Goal: Transaction & Acquisition: Purchase product/service

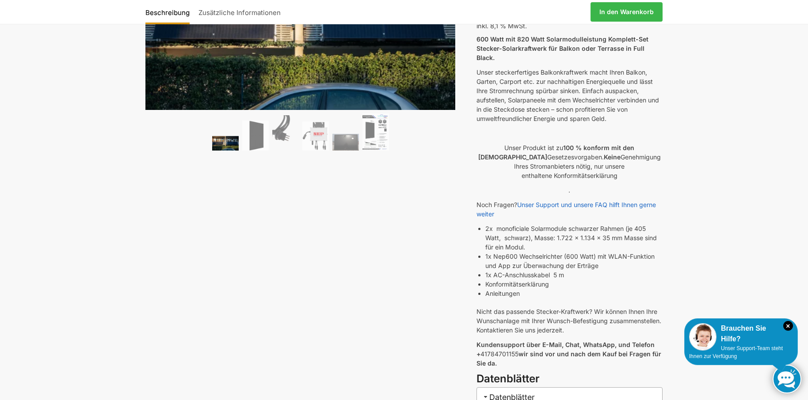
scroll to position [147, 0]
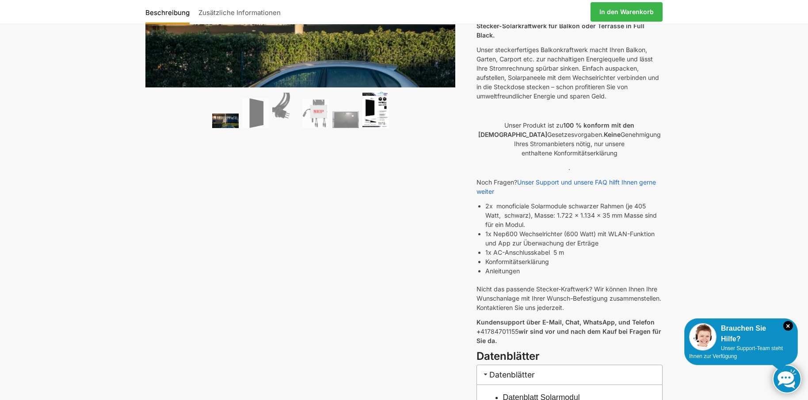
click at [382, 123] on img at bounding box center [375, 110] width 27 height 38
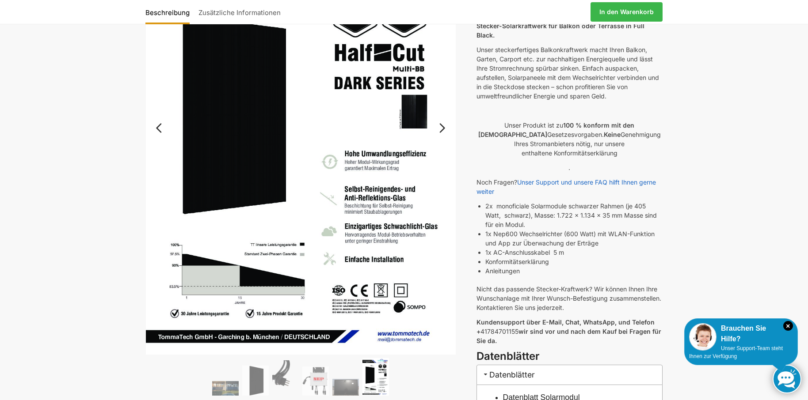
click at [352, 377] on ol at bounding box center [300, 378] width 310 height 40
click at [320, 379] on img at bounding box center [315, 381] width 27 height 29
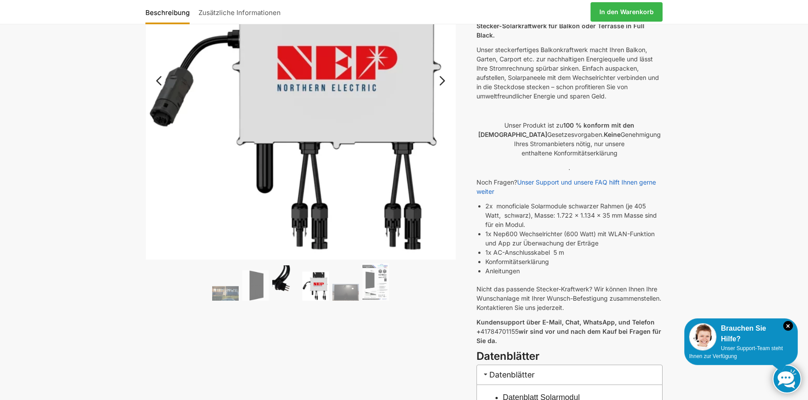
click at [284, 289] on img at bounding box center [285, 283] width 27 height 35
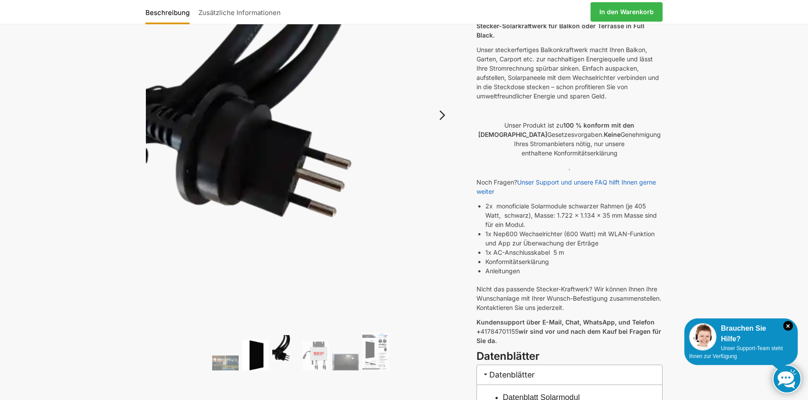
click at [264, 349] on img at bounding box center [255, 355] width 27 height 30
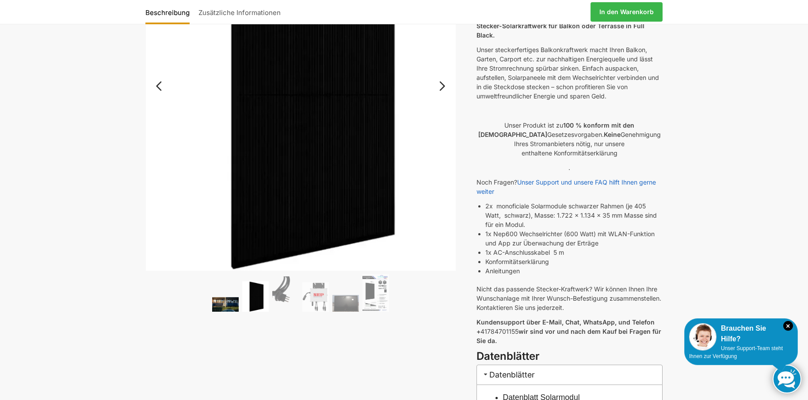
click at [227, 305] on img at bounding box center [225, 304] width 27 height 15
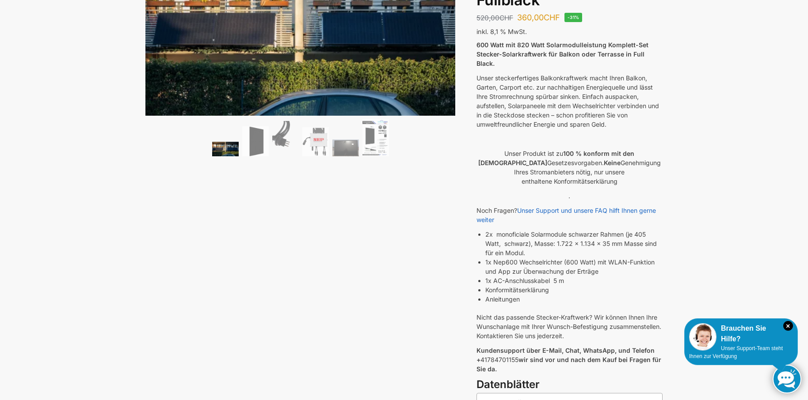
scroll to position [0, 0]
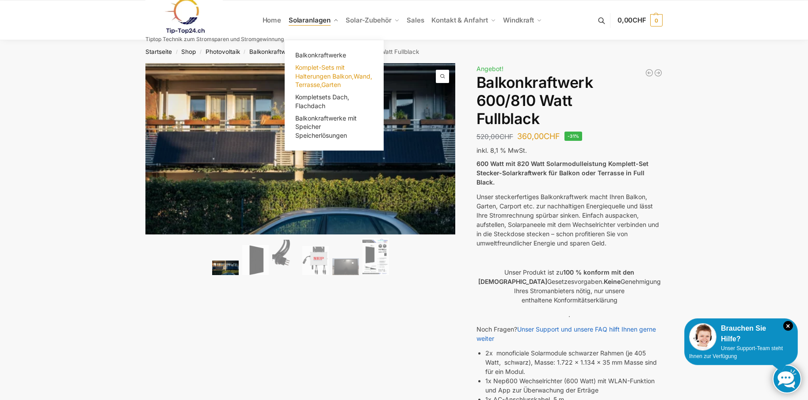
click at [312, 75] on span "Komplet-Sets mit Halterungen Balkon,Wand, Terrasse,Garten" at bounding box center [333, 76] width 77 height 25
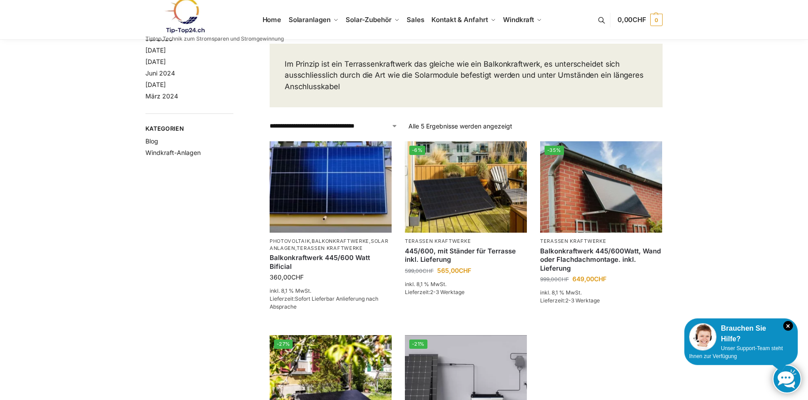
scroll to position [74, 0]
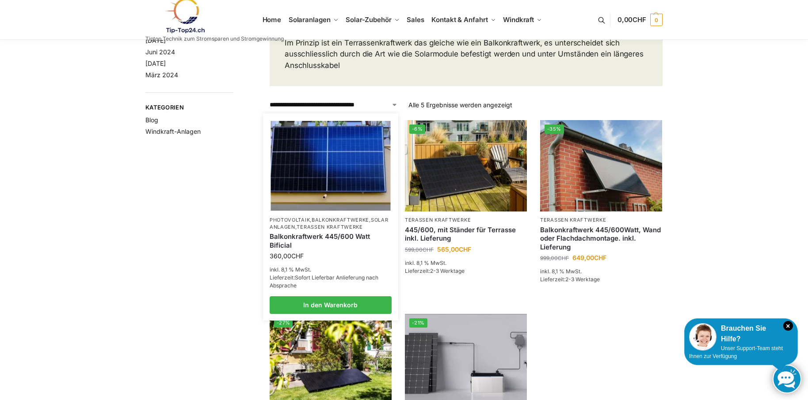
click at [331, 179] on img at bounding box center [331, 166] width 120 height 90
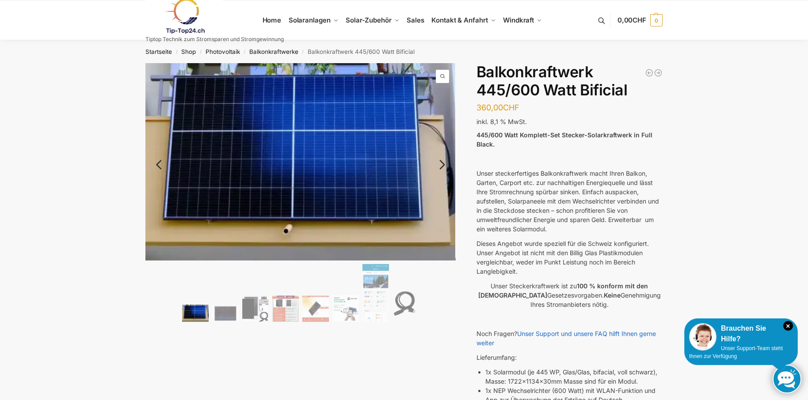
click at [196, 313] on img at bounding box center [195, 313] width 27 height 17
click at [229, 319] on img at bounding box center [225, 313] width 27 height 17
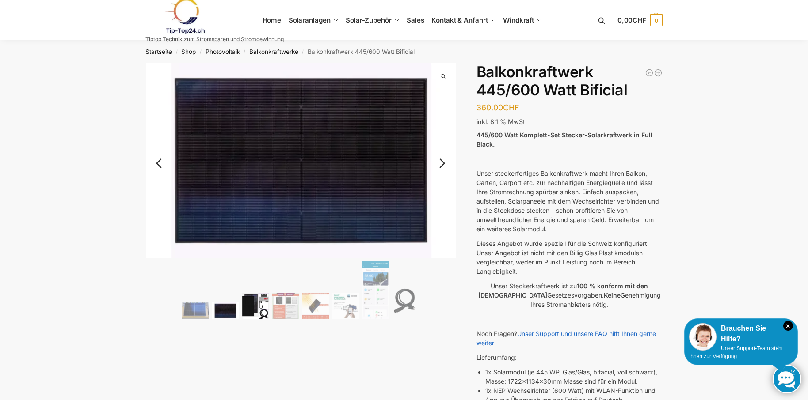
click at [248, 310] on img at bounding box center [255, 306] width 27 height 27
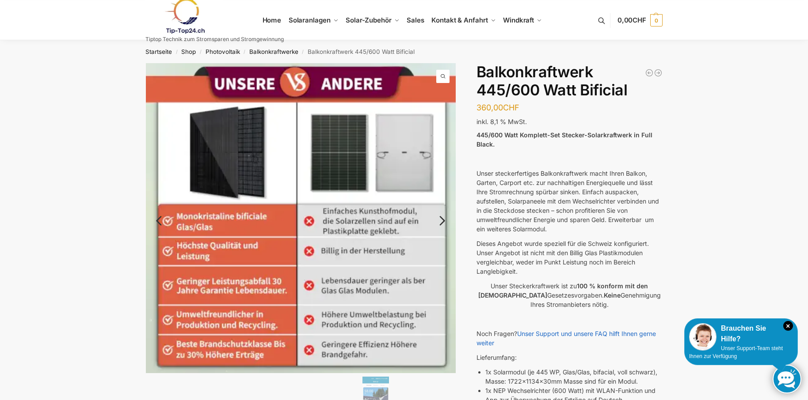
scroll to position [147, 0]
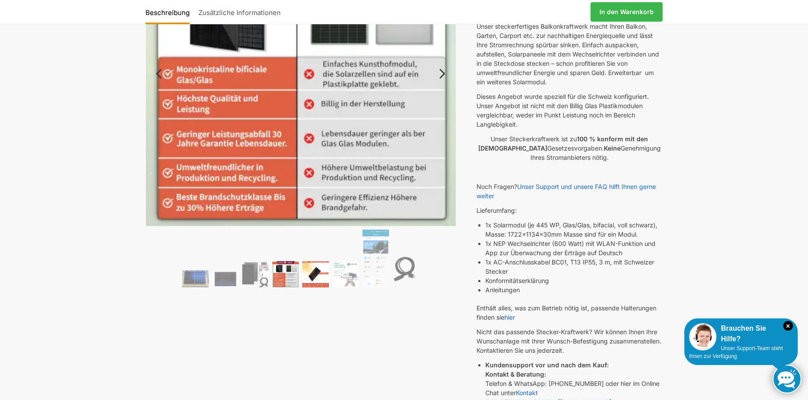
click at [319, 271] on img at bounding box center [315, 274] width 27 height 27
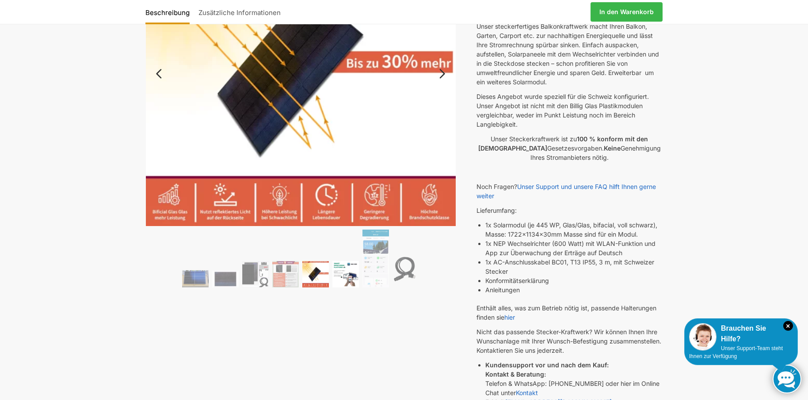
click at [334, 278] on img at bounding box center [345, 274] width 27 height 27
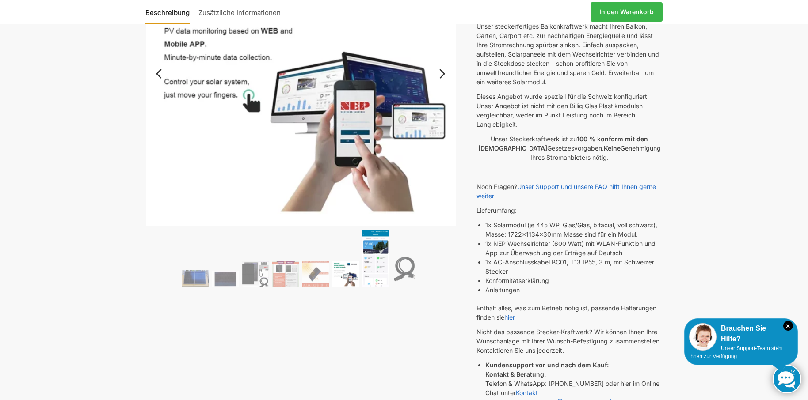
click at [379, 270] on img at bounding box center [375, 258] width 27 height 57
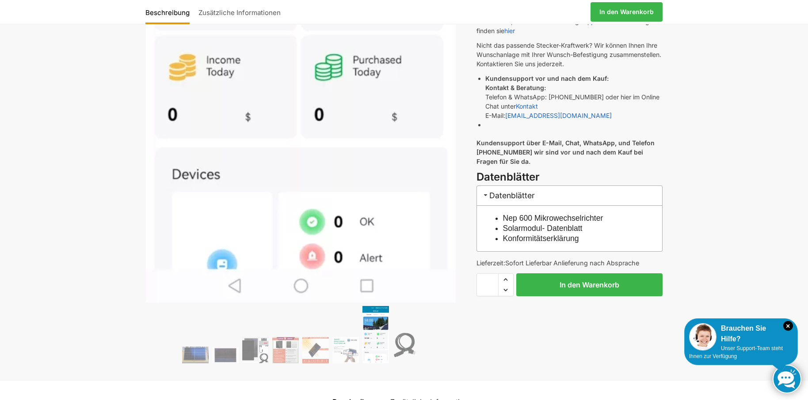
scroll to position [516, 0]
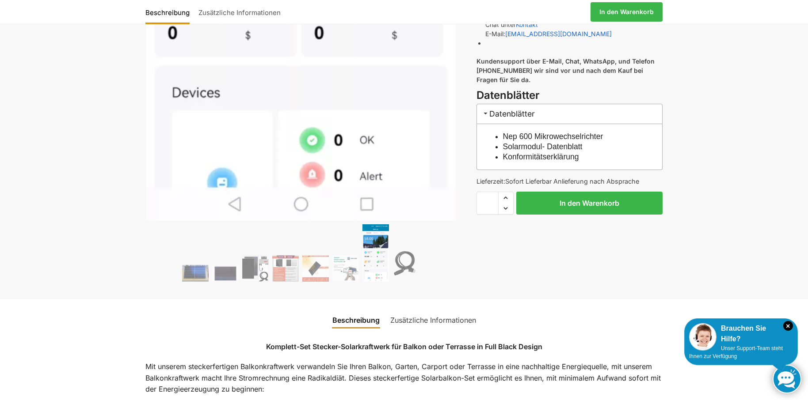
click at [370, 266] on img at bounding box center [375, 253] width 27 height 57
click at [404, 268] on img at bounding box center [405, 264] width 27 height 35
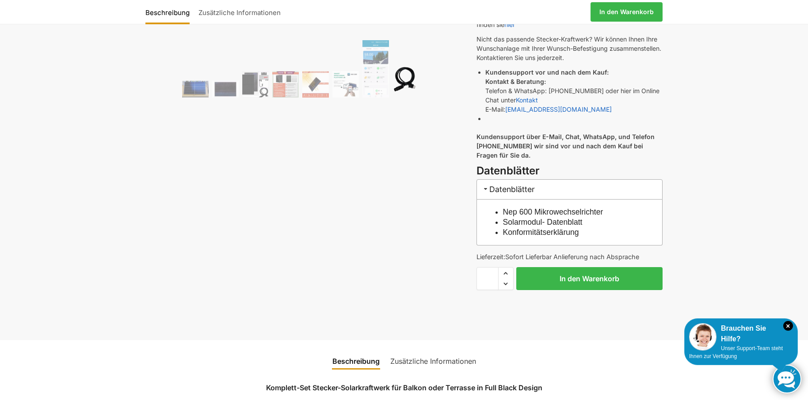
scroll to position [442, 0]
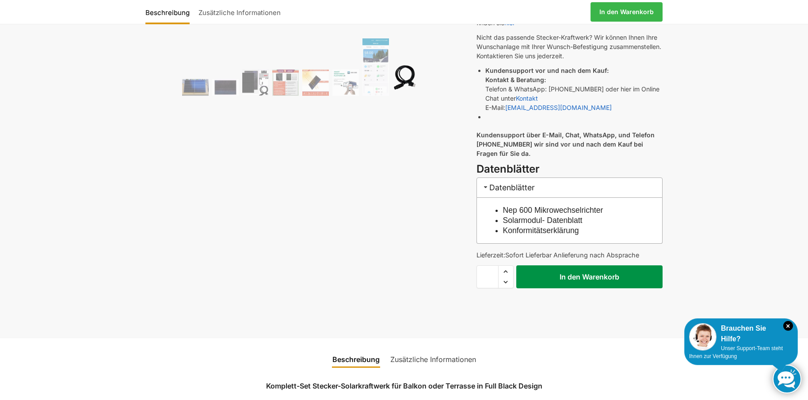
click at [599, 284] on button "In den Warenkorb" at bounding box center [589, 277] width 146 height 23
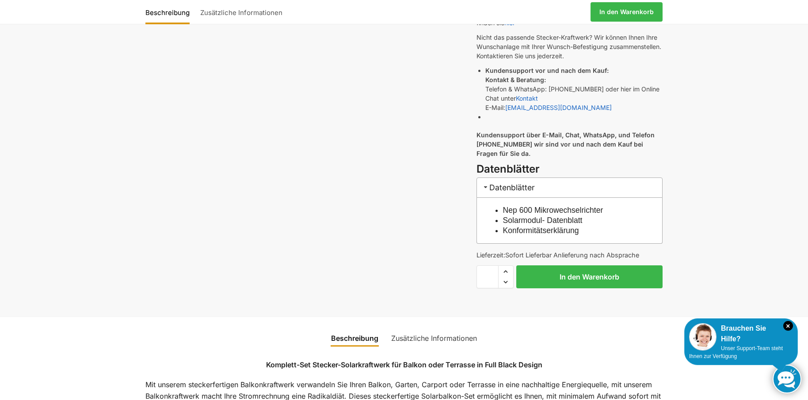
scroll to position [295, 0]
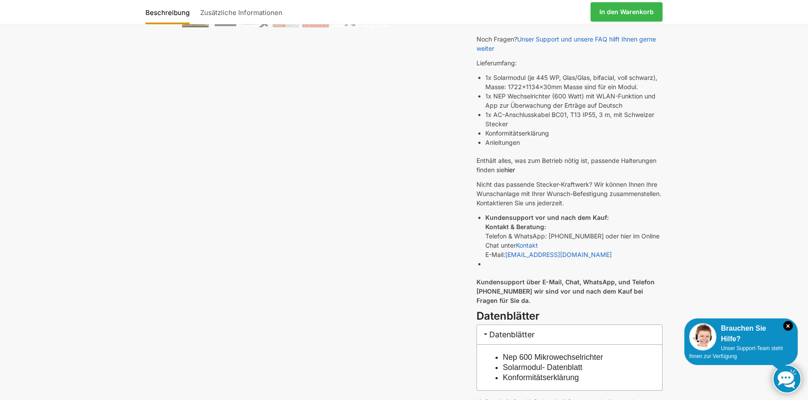
click at [512, 171] on link "hier" at bounding box center [509, 170] width 11 height 8
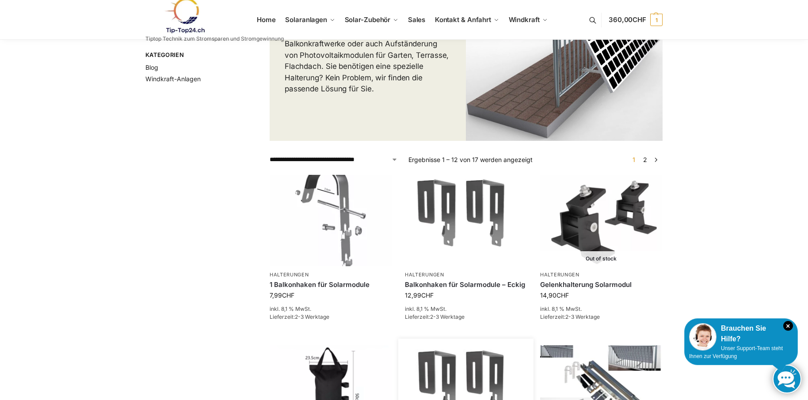
scroll to position [147, 0]
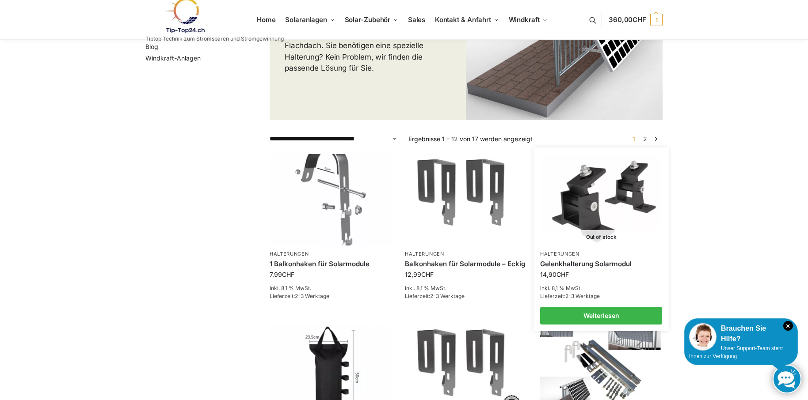
click at [626, 210] on img at bounding box center [601, 200] width 120 height 90
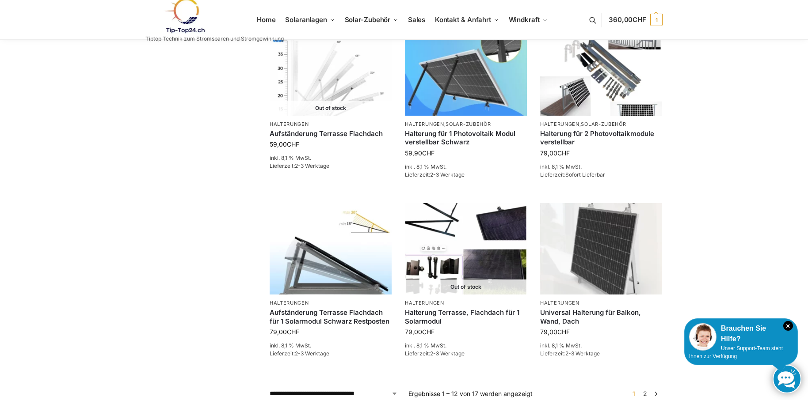
scroll to position [662, 0]
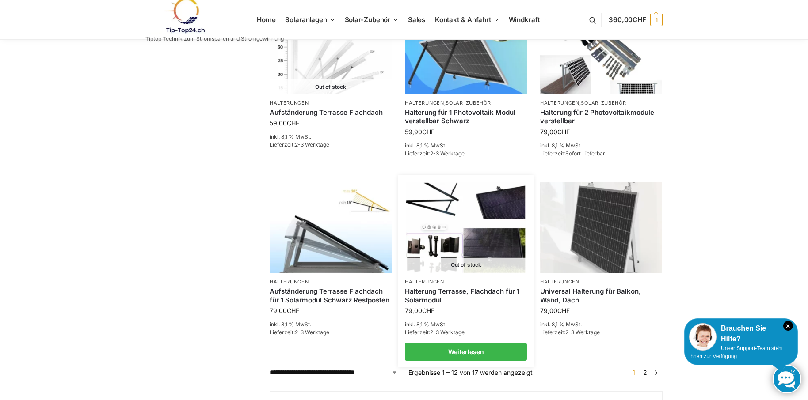
click at [459, 232] on img at bounding box center [466, 228] width 120 height 90
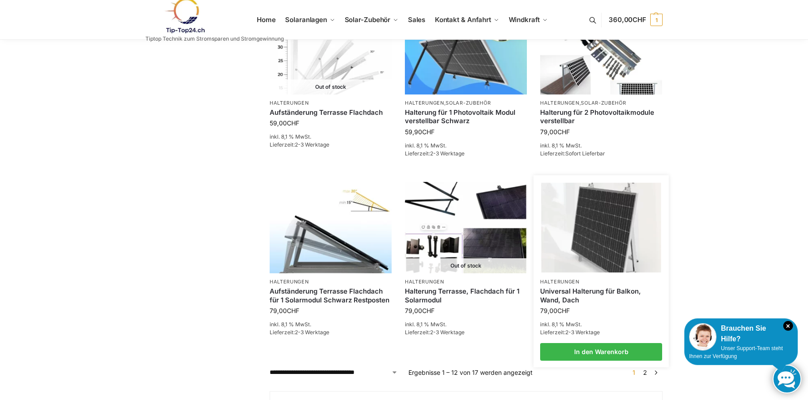
click at [565, 223] on img at bounding box center [601, 228] width 120 height 90
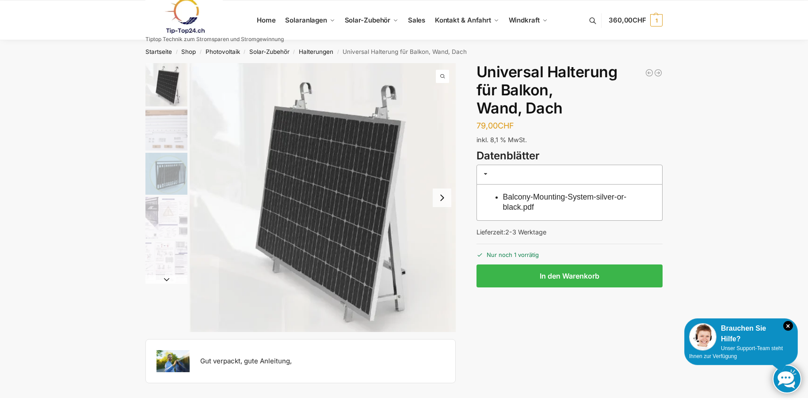
click at [172, 179] on img "3 / 5" at bounding box center [166, 174] width 42 height 42
click at [163, 103] on img "1 / 5" at bounding box center [166, 84] width 42 height 43
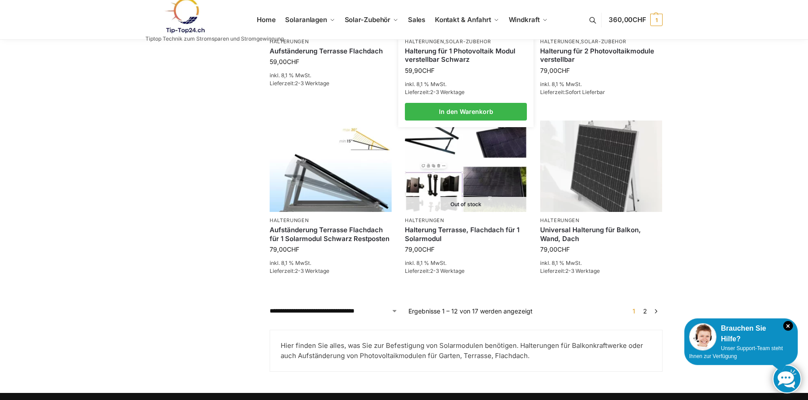
scroll to position [736, 0]
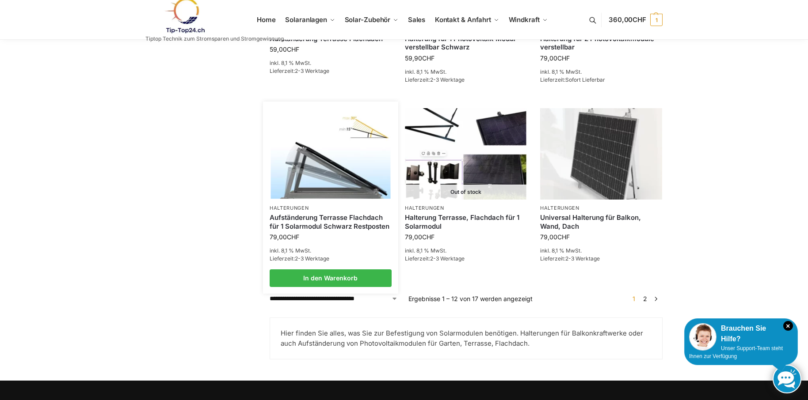
click at [340, 177] on img at bounding box center [331, 154] width 120 height 90
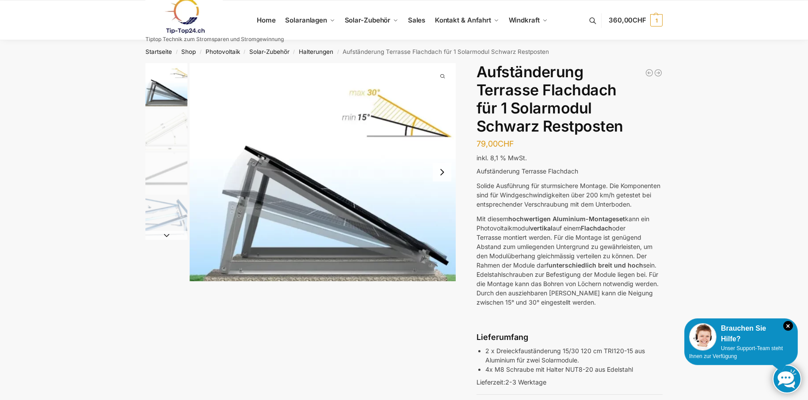
click at [178, 138] on img "2 / 4" at bounding box center [166, 130] width 42 height 42
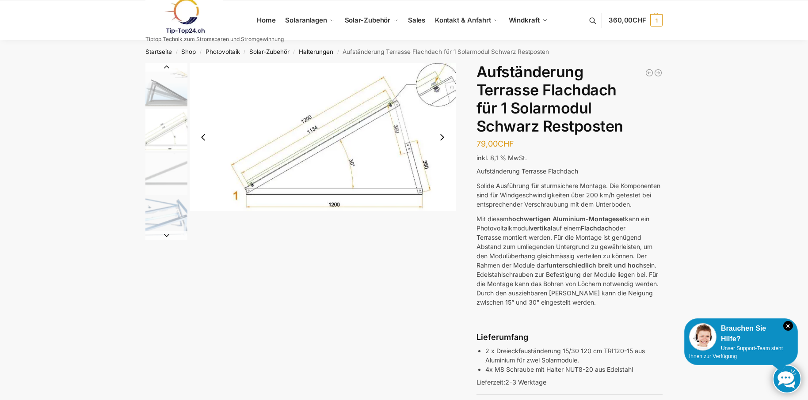
click at [165, 136] on img "2 / 4" at bounding box center [166, 130] width 42 height 42
click at [171, 171] on img "3 / 4" at bounding box center [166, 174] width 42 height 42
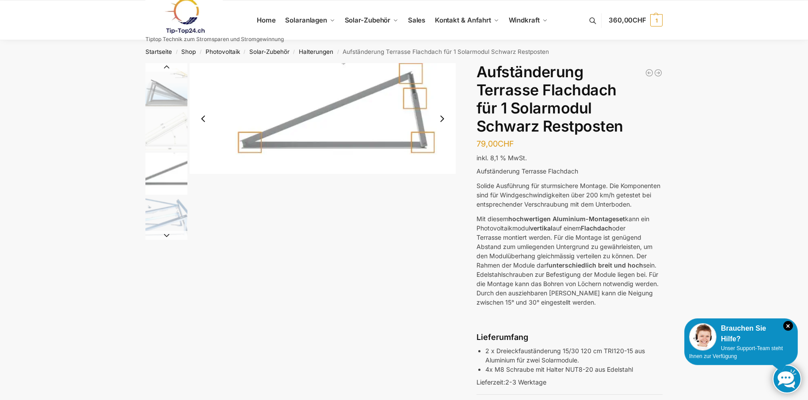
click at [288, 144] on img "3 / 4" at bounding box center [323, 118] width 266 height 111
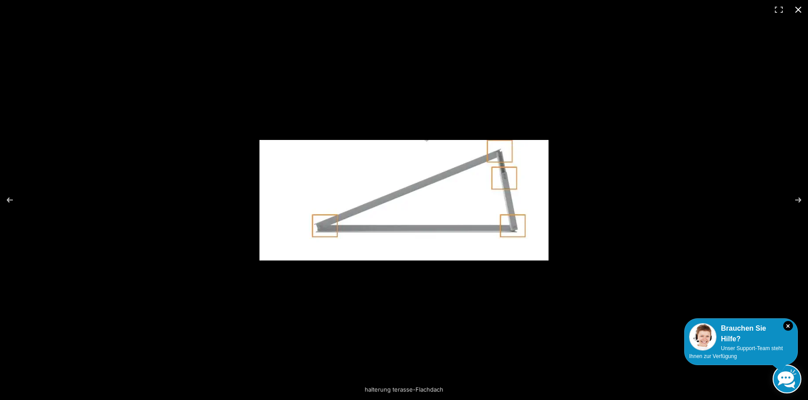
click at [799, 8] on button "Close (Esc)" at bounding box center [798, 9] width 19 height 19
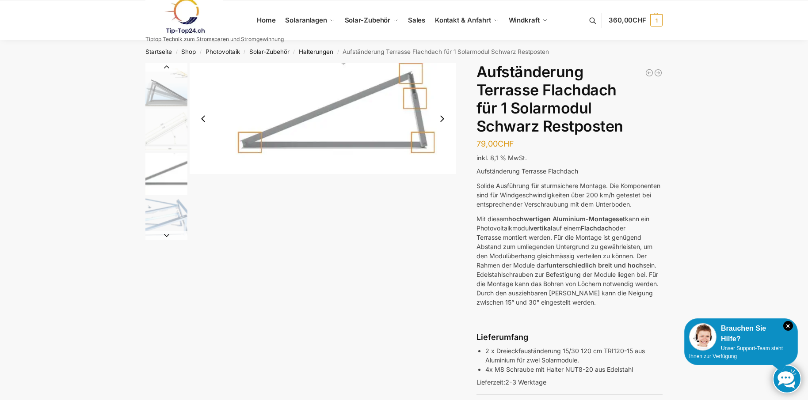
click at [170, 219] on img "4 / 4" at bounding box center [166, 218] width 42 height 42
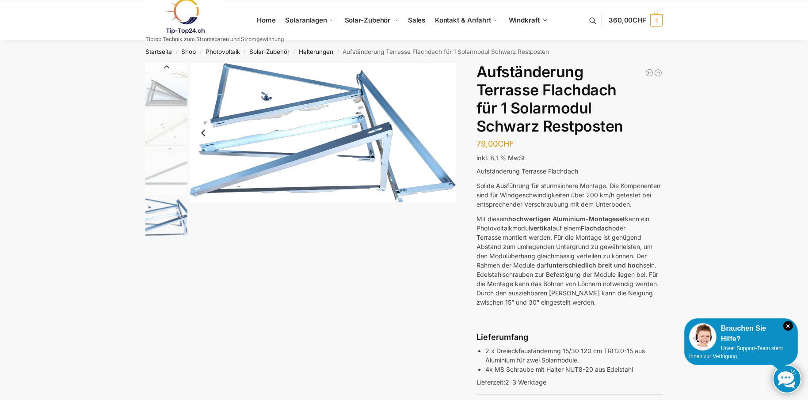
scroll to position [147, 0]
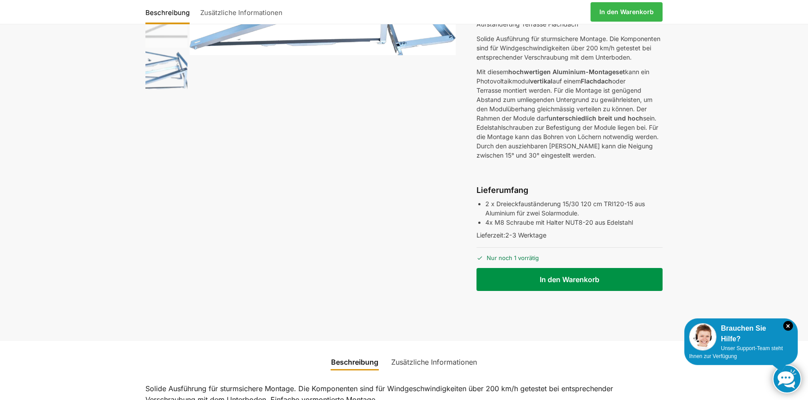
click at [513, 291] on button "In den Warenkorb" at bounding box center [569, 279] width 186 height 23
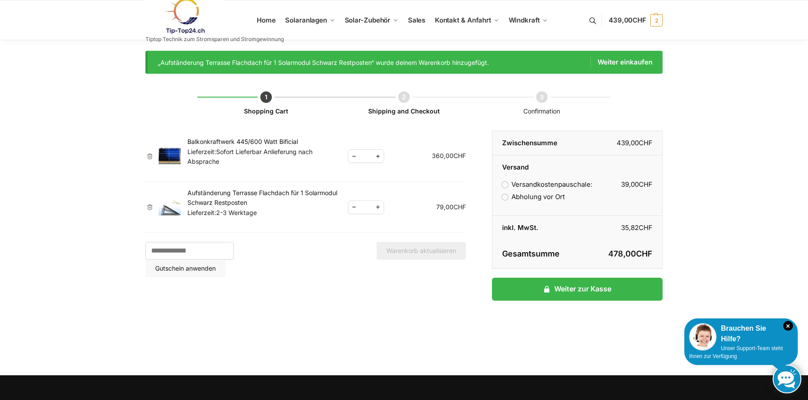
click at [197, 17] on img at bounding box center [183, 16] width 77 height 36
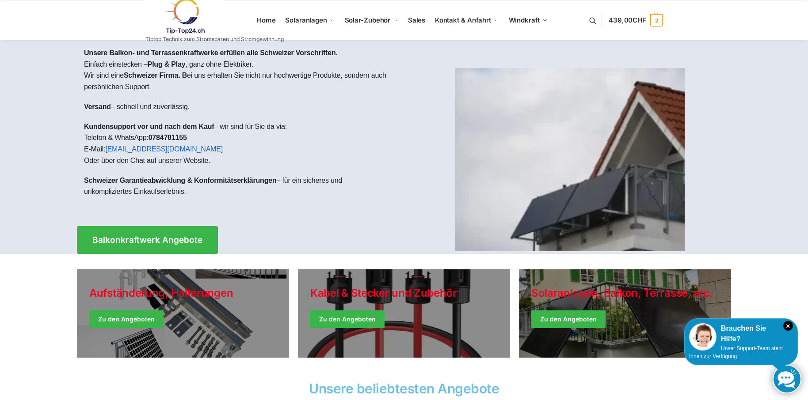
click at [616, 205] on img at bounding box center [569, 159] width 229 height 183
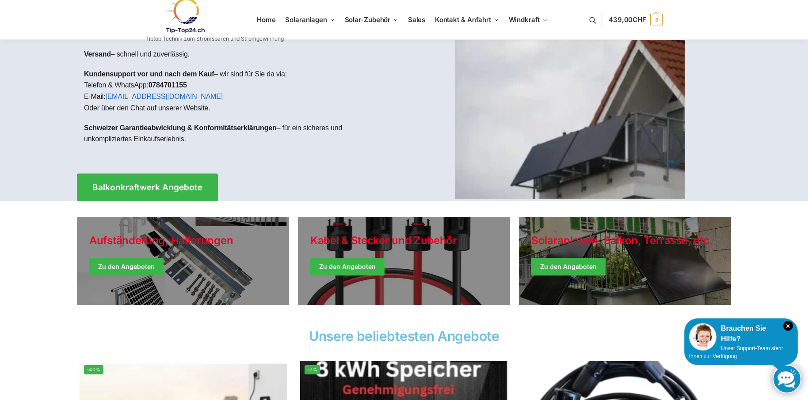
scroll to position [74, 0]
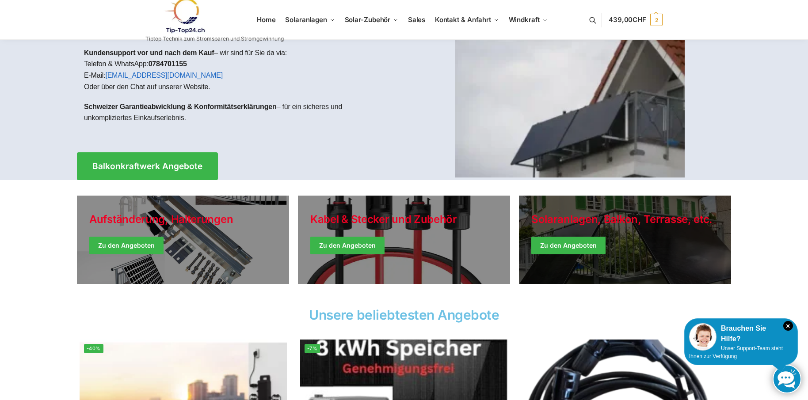
click at [573, 240] on link "Winter Jackets" at bounding box center [625, 240] width 212 height 88
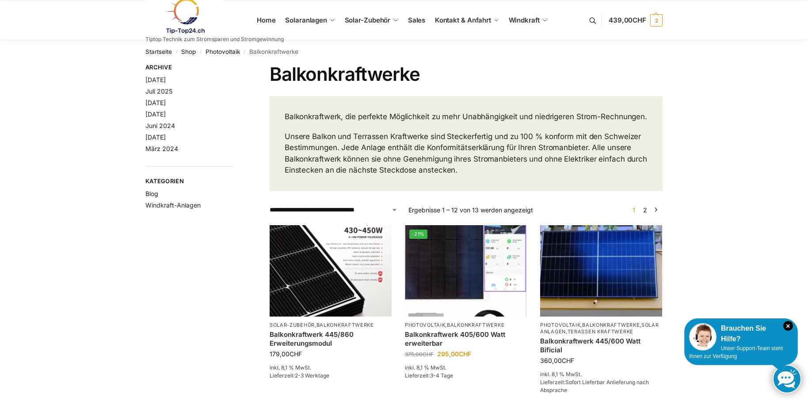
click at [263, 19] on link at bounding box center [214, 16] width 138 height 36
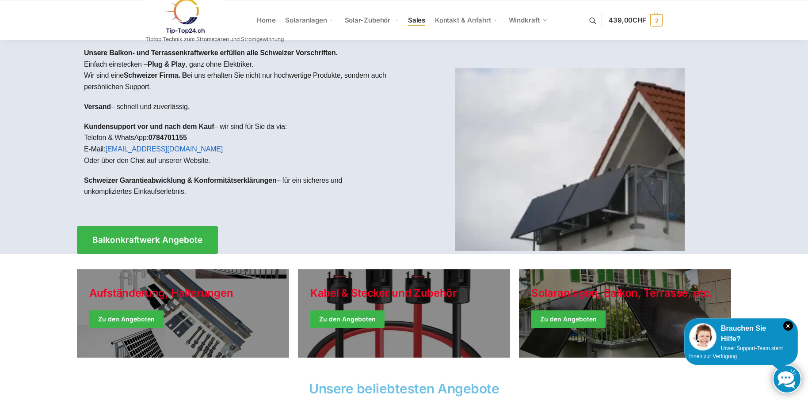
click at [418, 23] on span "Sales" at bounding box center [417, 20] width 18 height 8
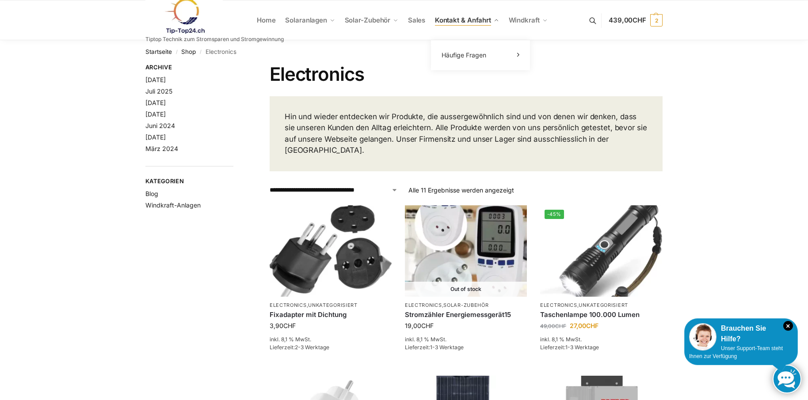
click at [480, 22] on span "Kontakt & Anfahrt" at bounding box center [463, 20] width 56 height 8
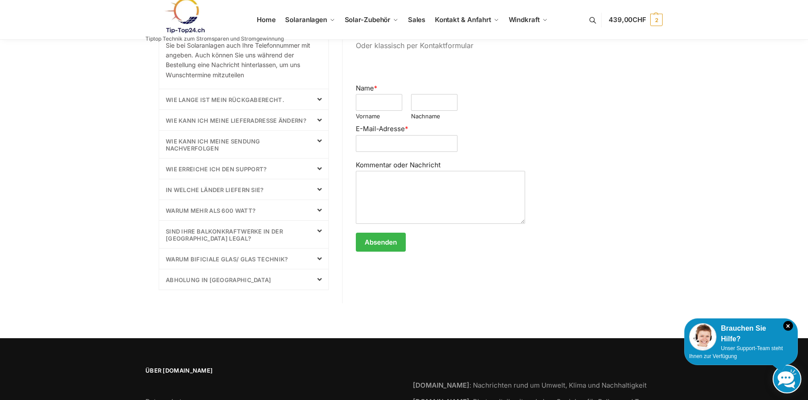
scroll to position [442, 0]
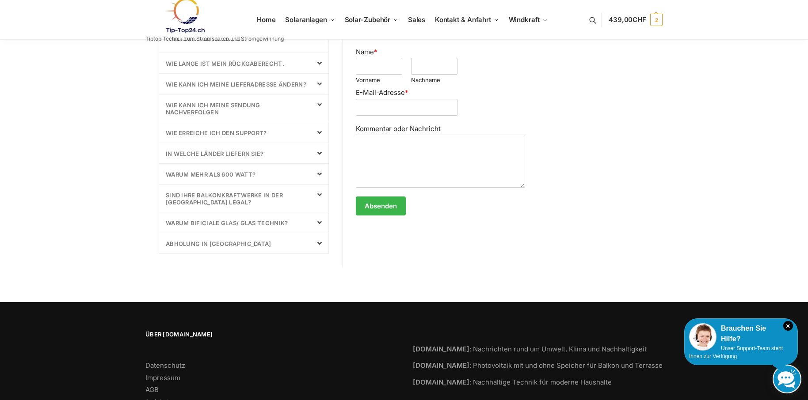
click at [231, 248] on div "Abholung in [GEOGRAPHIC_DATA]" at bounding box center [243, 243] width 169 height 20
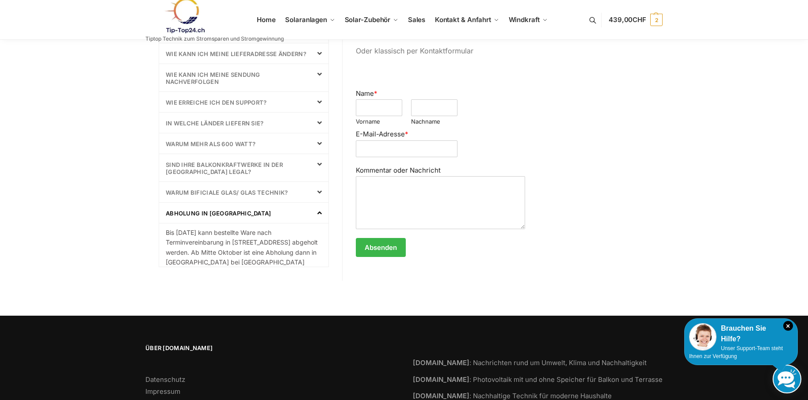
scroll to position [396, 0]
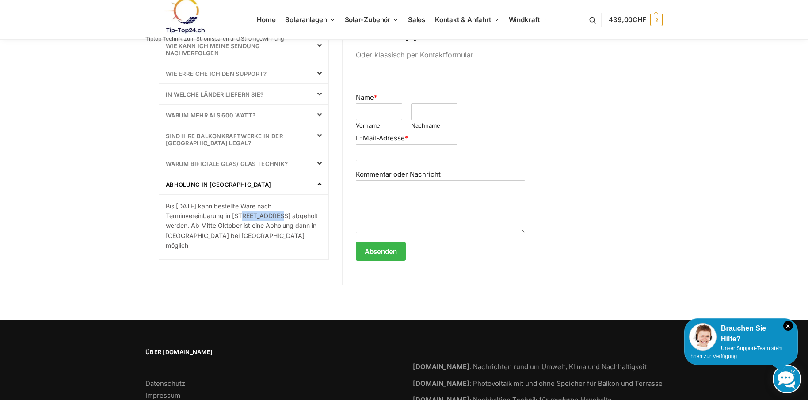
drag, startPoint x: 269, startPoint y: 216, endPoint x: 235, endPoint y: 215, distance: 34.5
click at [235, 215] on p "Bis [DATE] kann bestellte Ware nach Terminvereinbarung in [STREET_ADDRESS] abge…" at bounding box center [244, 227] width 156 height 50
click at [233, 216] on p "Bis 1.10.2025 kann bestellte Ware nach Terminvereinbarung in 3177 Laupen Kranke…" at bounding box center [244, 227] width 156 height 50
drag, startPoint x: 233, startPoint y: 216, endPoint x: 224, endPoint y: 226, distance: 13.1
click at [224, 226] on p "Bis 1.10.2025 kann bestellte Ware nach Terminvereinbarung in 3177 Laupen Kranke…" at bounding box center [244, 227] width 156 height 50
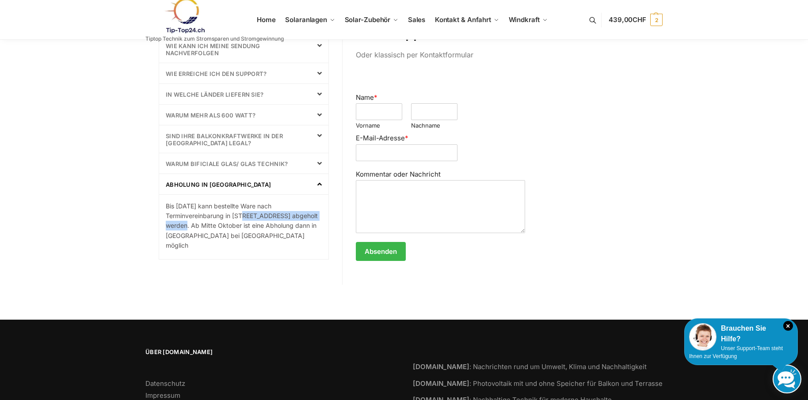
copy p "3177 Laupen Krankenhausweg 14"
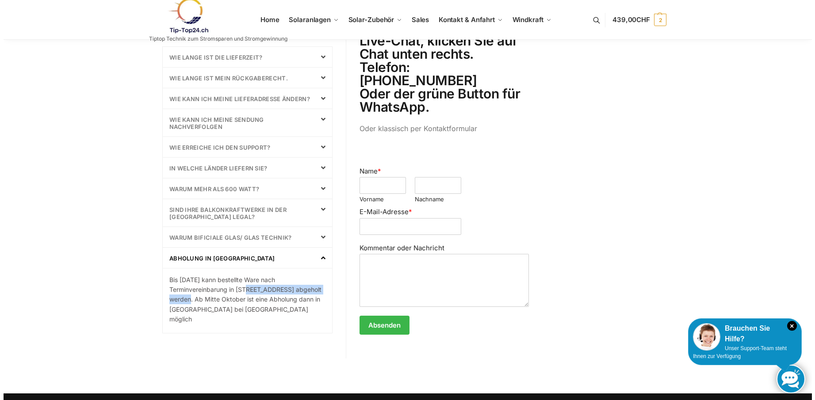
scroll to position [249, 0]
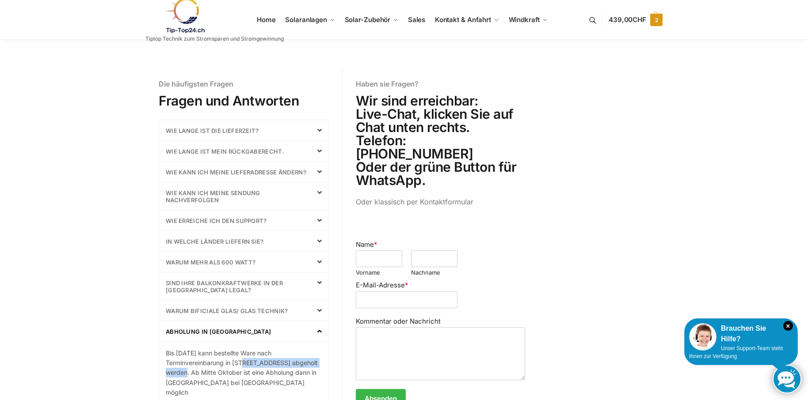
click at [634, 21] on span "CHF" at bounding box center [639, 19] width 14 height 8
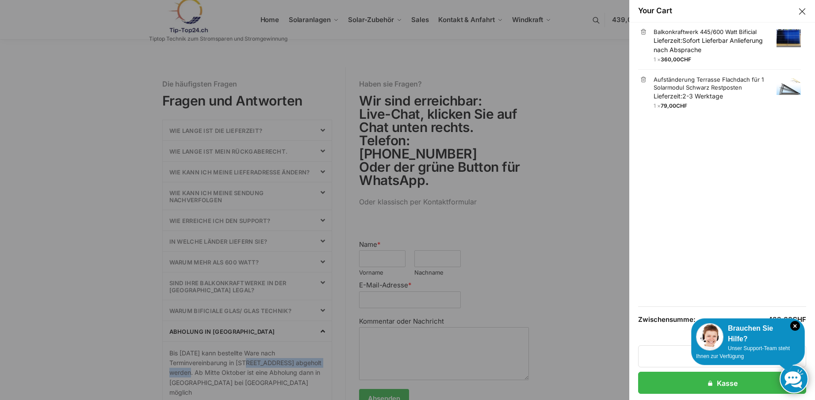
click at [703, 45] on p "Lieferzeit: Sofort Lieferbar Anlieferung nach Absprache" at bounding box center [726, 45] width 147 height 19
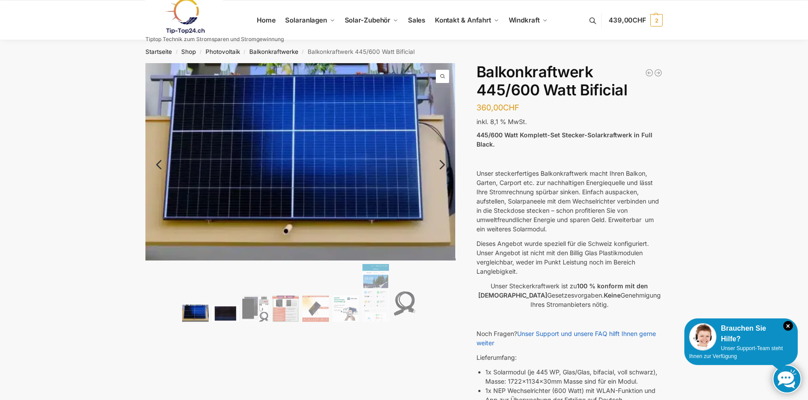
click at [226, 312] on img at bounding box center [225, 313] width 27 height 17
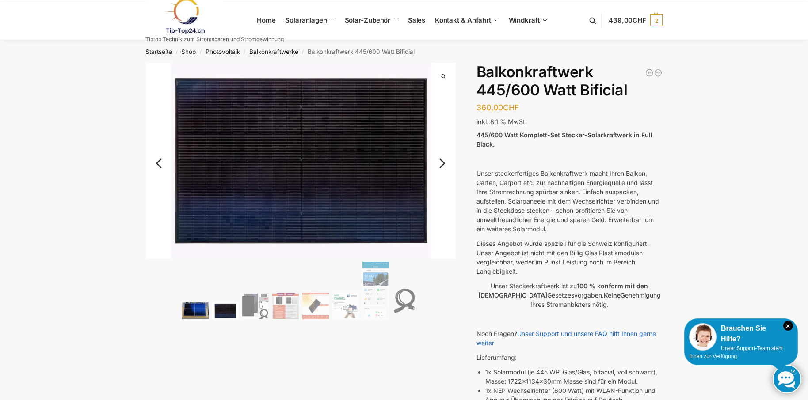
click at [195, 312] on img at bounding box center [195, 311] width 27 height 17
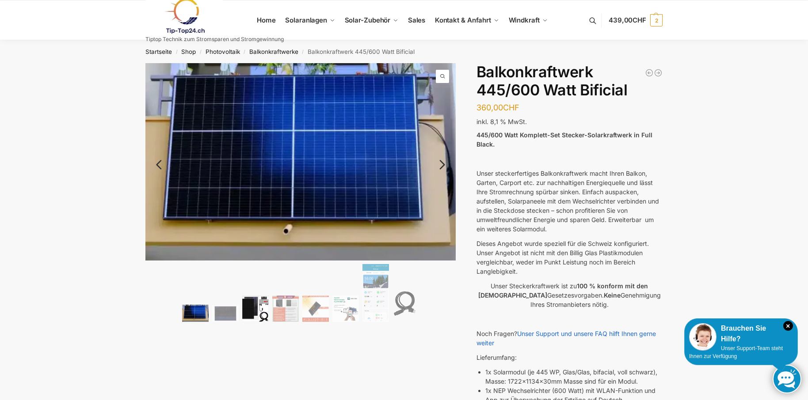
click at [251, 309] on img at bounding box center [255, 309] width 27 height 27
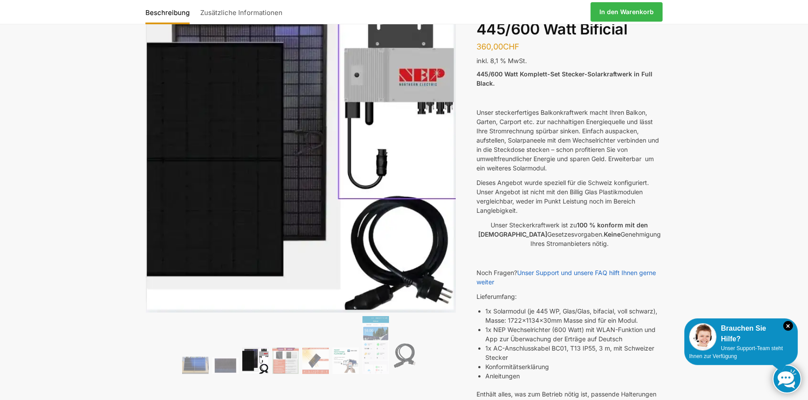
scroll to position [147, 0]
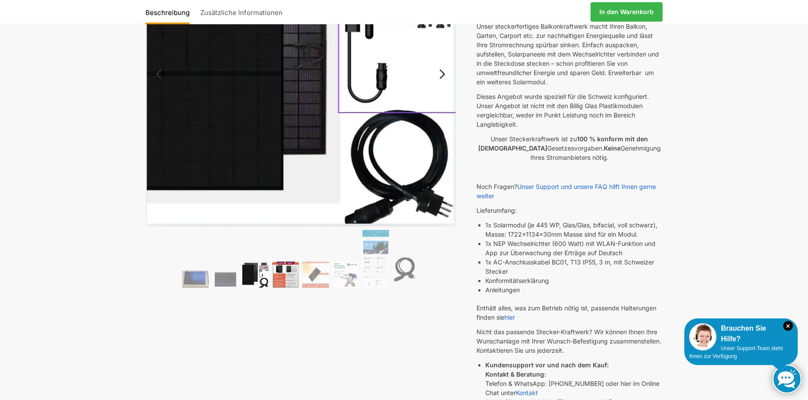
click at [287, 272] on img at bounding box center [285, 275] width 27 height 27
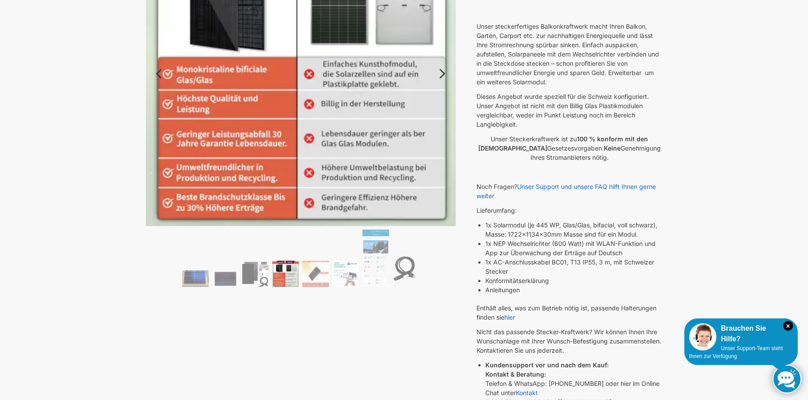
scroll to position [0, 0]
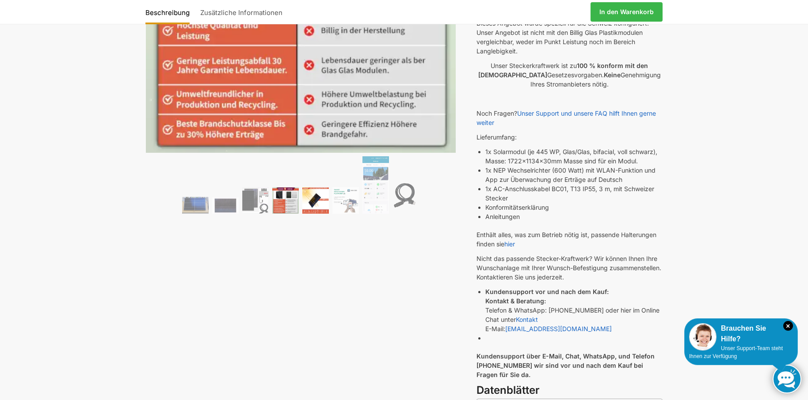
scroll to position [221, 0]
click at [348, 206] on img at bounding box center [345, 200] width 27 height 27
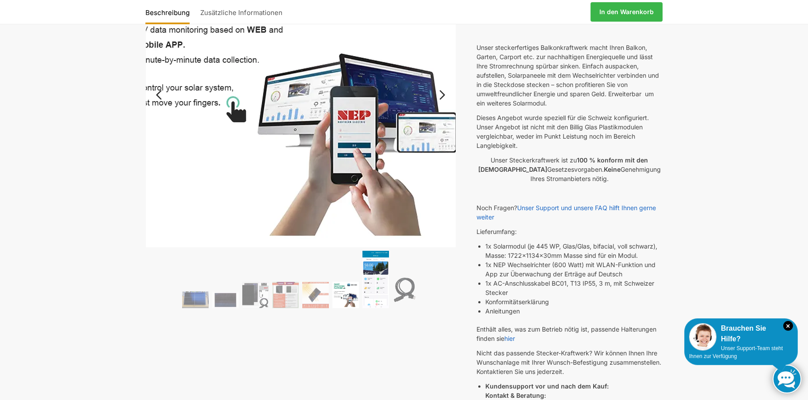
scroll to position [147, 0]
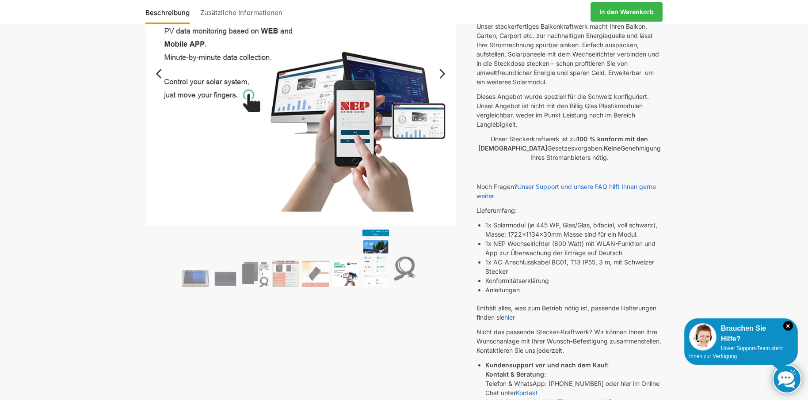
click at [382, 262] on img at bounding box center [375, 258] width 27 height 57
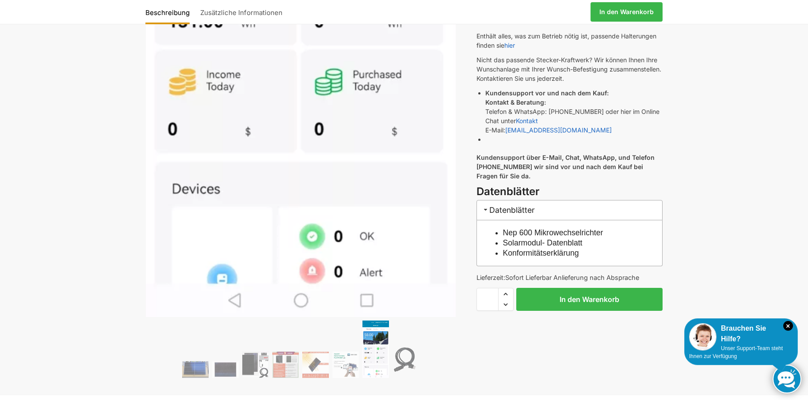
scroll to position [442, 0]
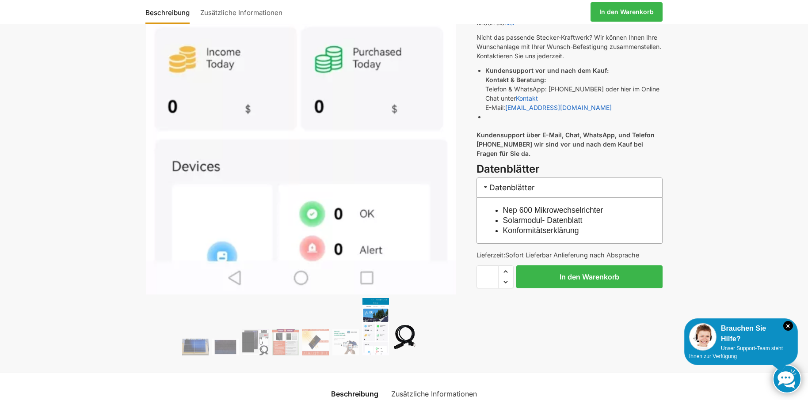
click at [407, 340] on img at bounding box center [405, 337] width 27 height 35
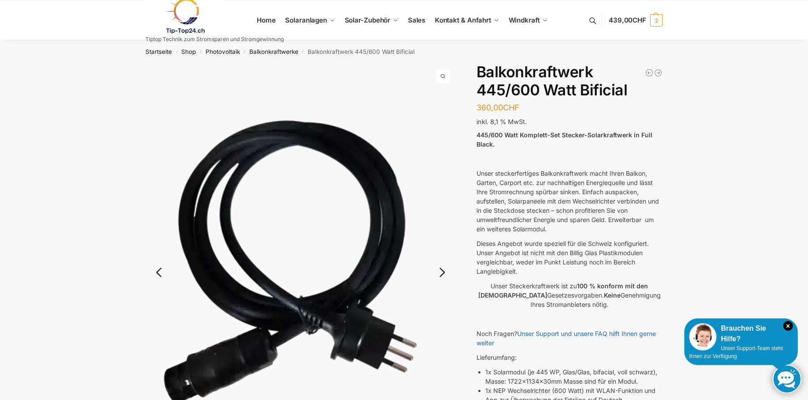
scroll to position [74, 0]
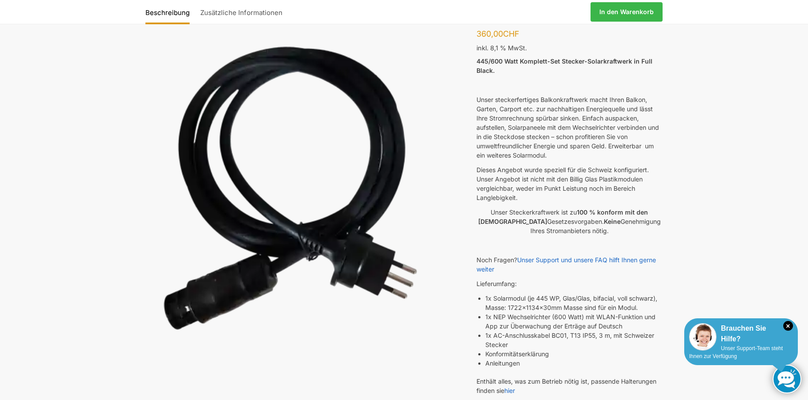
click at [737, 340] on div "Brauchen Sie Hilfe?" at bounding box center [741, 334] width 104 height 21
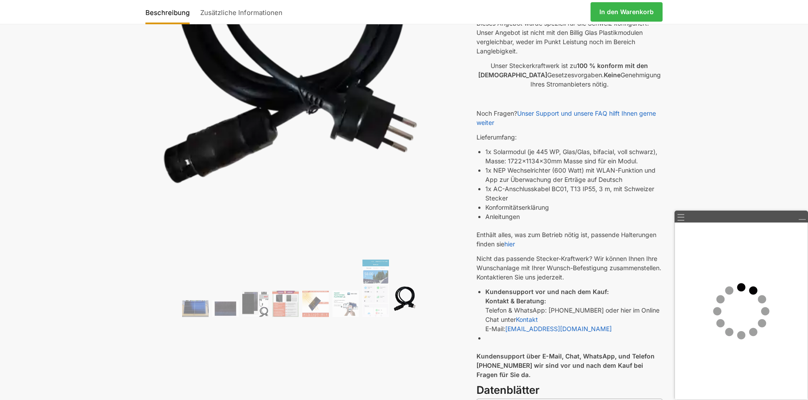
scroll to position [221, 0]
click at [590, 114] on link "Unser Support und unsere FAQ hilft Ihnen gerne weiter" at bounding box center [565, 117] width 179 height 17
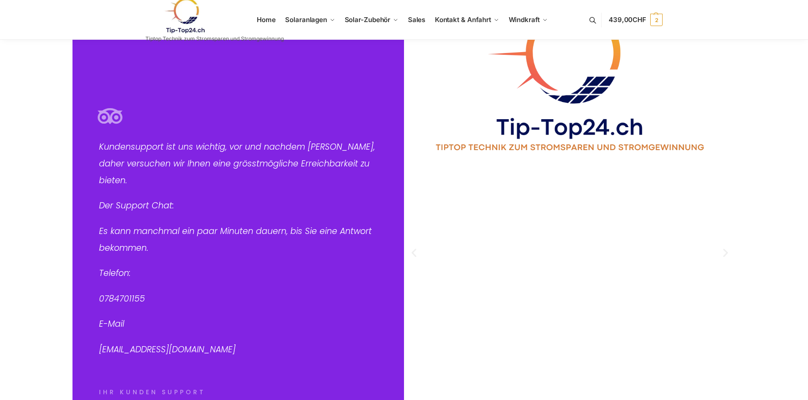
scroll to position [181, 0]
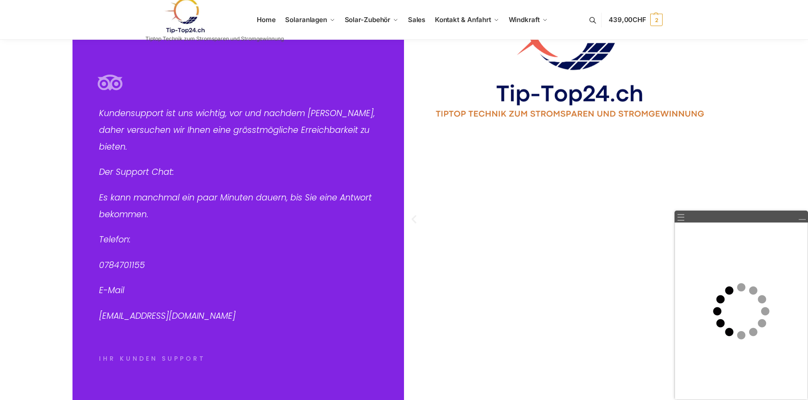
click at [267, 19] on link at bounding box center [214, 16] width 138 height 36
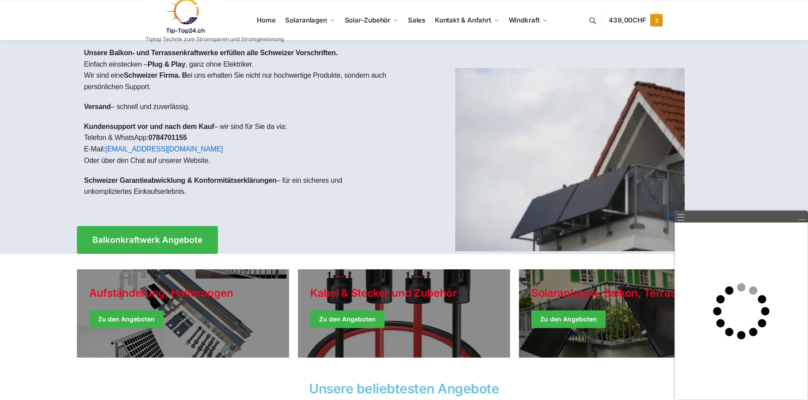
click at [620, 16] on span "439,00 CHF" at bounding box center [628, 20] width 38 height 8
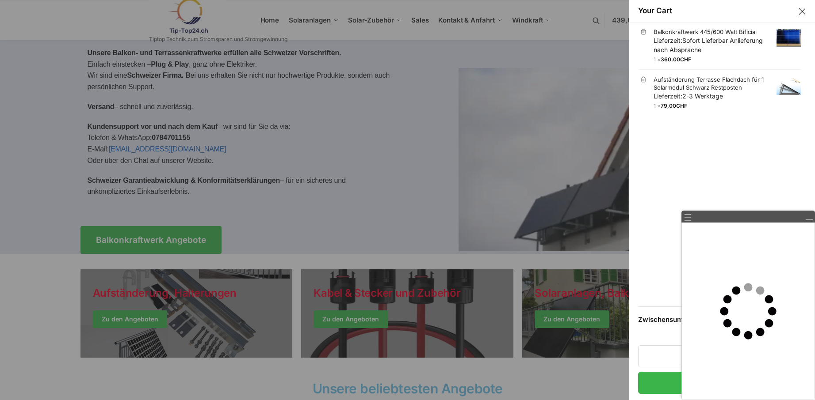
click at [707, 140] on ul "× Balkonkraftwerk 445/600 Watt Bificial Lieferzeit: Sofort Lieferbar Anlieferun…" at bounding box center [722, 164] width 168 height 285
click at [648, 206] on ul "× Balkonkraftwerk 445/600 Watt Bificial Lieferzeit: Sofort Lieferbar Anlieferun…" at bounding box center [722, 164] width 168 height 285
click at [654, 329] on p "inkl. MwSt.: 35,82 CHF" at bounding box center [722, 329] width 168 height 9
click at [686, 220] on link "☰" at bounding box center [687, 216] width 8 height 9
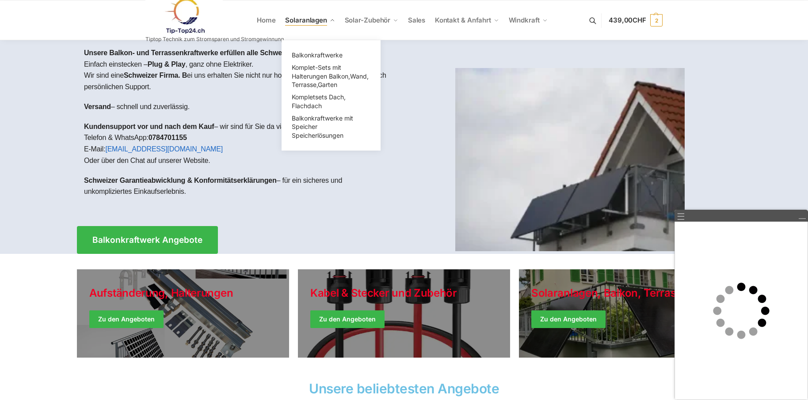
click at [314, 21] on span "Solaranlagen" at bounding box center [306, 20] width 42 height 8
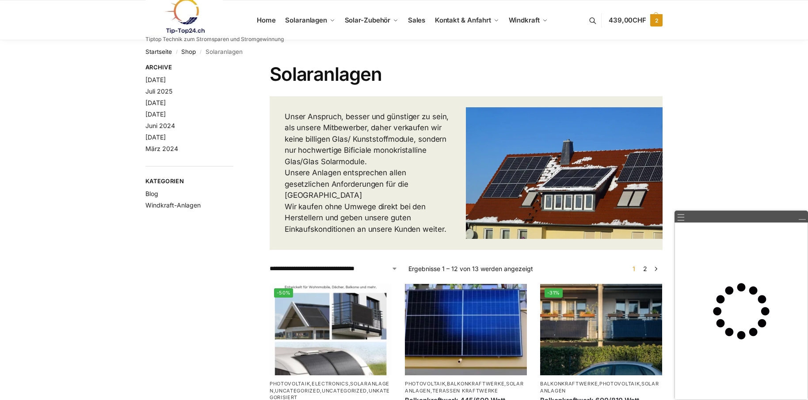
click at [624, 23] on span "439,00 CHF" at bounding box center [628, 20] width 38 height 8
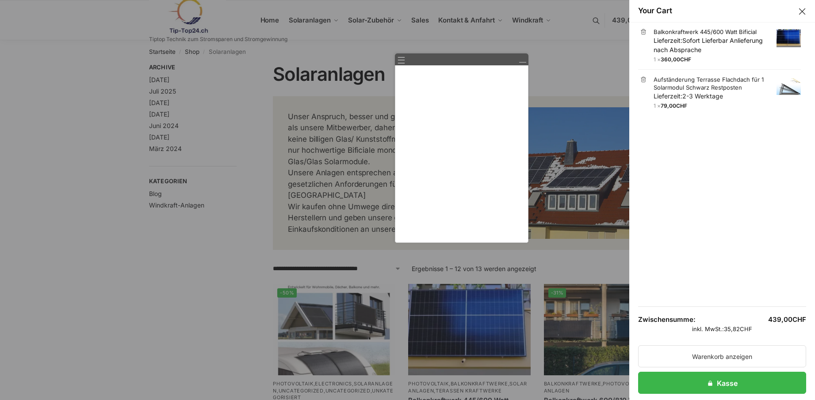
click at [658, 32] on link "Balkonkraftwerk 445/600 Watt Bificial Lieferzeit: Sofort Lieferbar Anlieferung …" at bounding box center [726, 41] width 147 height 27
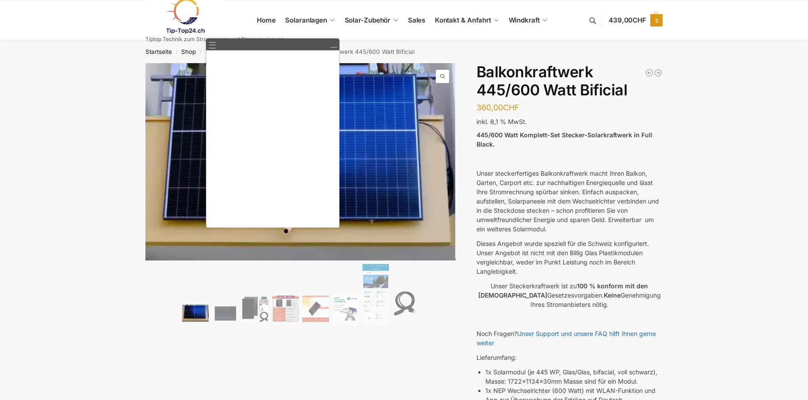
click at [628, 16] on span "439,00 CHF" at bounding box center [628, 20] width 38 height 8
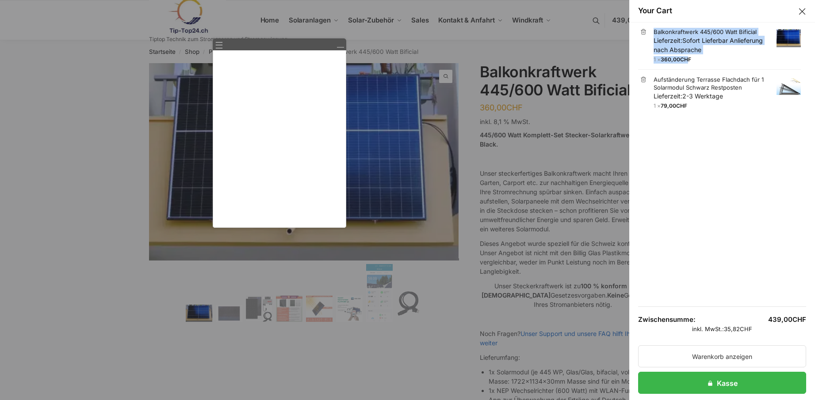
drag, startPoint x: 690, startPoint y: 59, endPoint x: 654, endPoint y: 33, distance: 44.7
click at [654, 33] on li "× Balkonkraftwerk 445/600 Watt Bificial Lieferzeit: Sofort Lieferbar Anlieferun…" at bounding box center [719, 46] width 163 height 48
copy li "Balkonkraftwerk 445/600 Watt Bificial Lieferzeit: Sofort Lieferbar Anlieferung …"
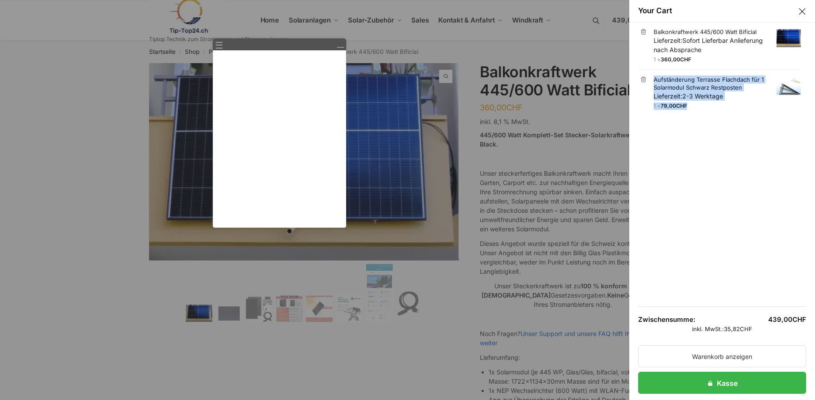
drag, startPoint x: 693, startPoint y: 102, endPoint x: 653, endPoint y: 79, distance: 46.1
click at [653, 79] on li "× Aufständerung Terrasse Flachdach für 1 Solarmodul Schwarz Restposten Lieferze…" at bounding box center [719, 93] width 163 height 46
copy li "Aufständerung Terrasse Flachdach für 1 Solarmodul Schwarz Restposten Lieferzeit…"
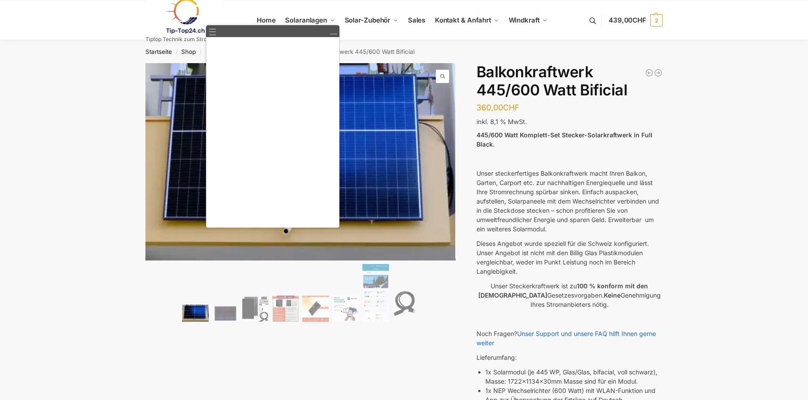
click at [554, 380] on li "1x Solarmodul (je 445 WP, Glas/Glas, bifacial, voll schwarz), Masse: 1722x1134x…" at bounding box center [573, 377] width 177 height 19
drag, startPoint x: 564, startPoint y: 383, endPoint x: 507, endPoint y: 380, distance: 56.7
click at [507, 380] on li "1x Solarmodul (je 445 WP, Glas/Glas, bifacial, voll schwarz), Masse: 1722x1134x…" at bounding box center [573, 377] width 177 height 19
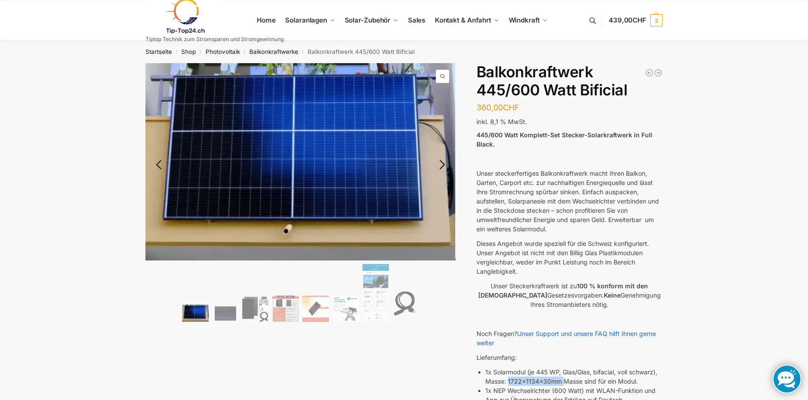
click at [442, 165] on link "Next" at bounding box center [441, 169] width 30 height 9
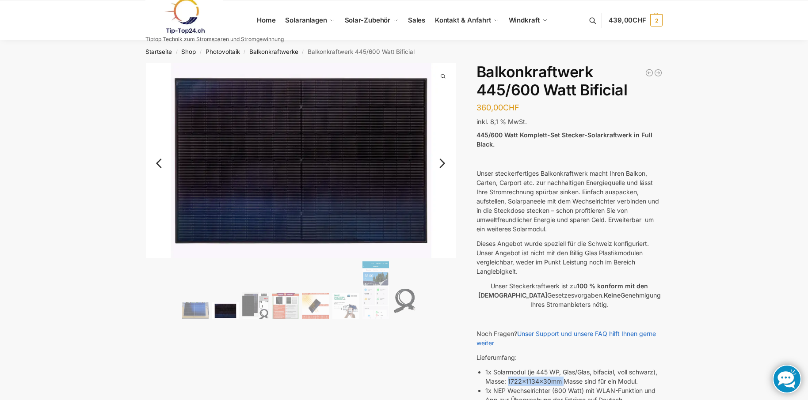
click at [441, 164] on link "Next" at bounding box center [441, 168] width 30 height 9
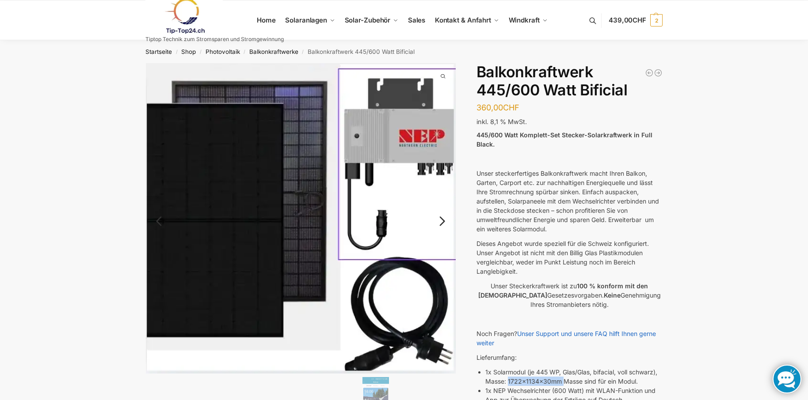
click at [160, 221] on link "Previous" at bounding box center [166, 225] width 43 height 9
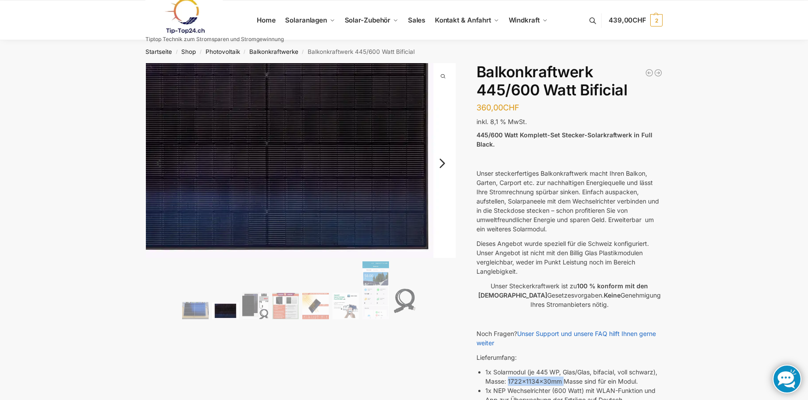
click at [160, 220] on img at bounding box center [267, 144] width 398 height 250
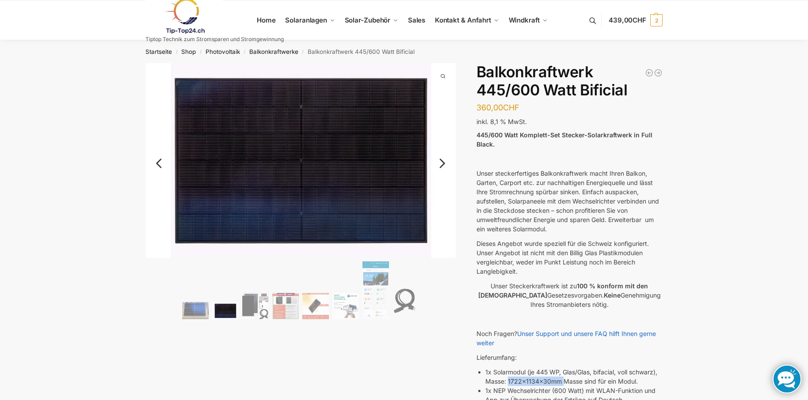
click at [160, 165] on link "Previous" at bounding box center [166, 168] width 43 height 9
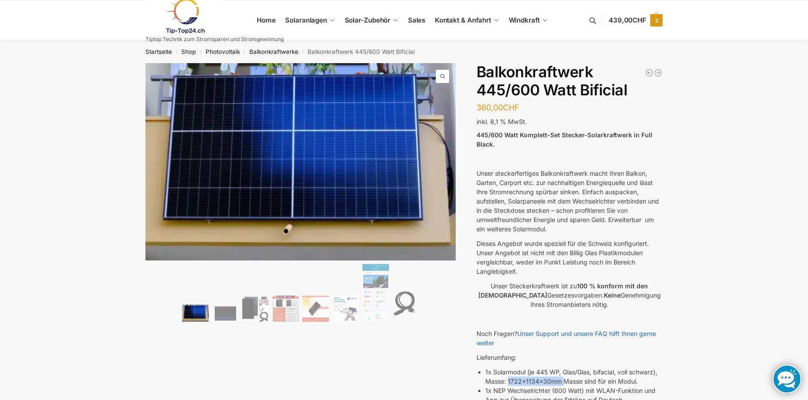
click at [614, 15] on link "439,00 CHF 2" at bounding box center [636, 20] width 54 height 27
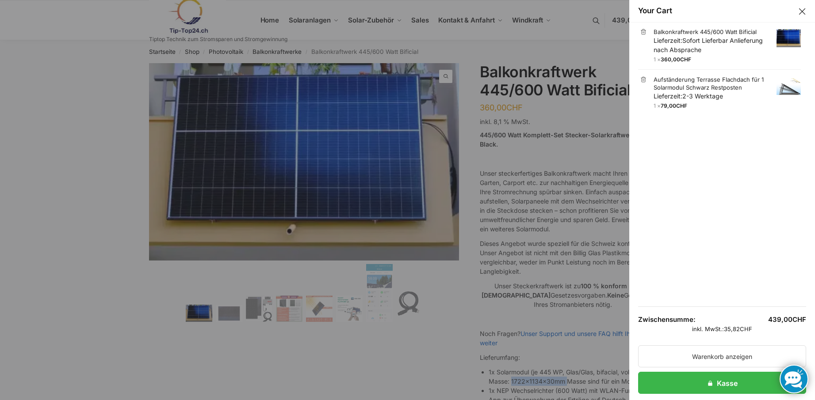
click at [799, 9] on button "Close drawer" at bounding box center [801, 11] width 11 height 11
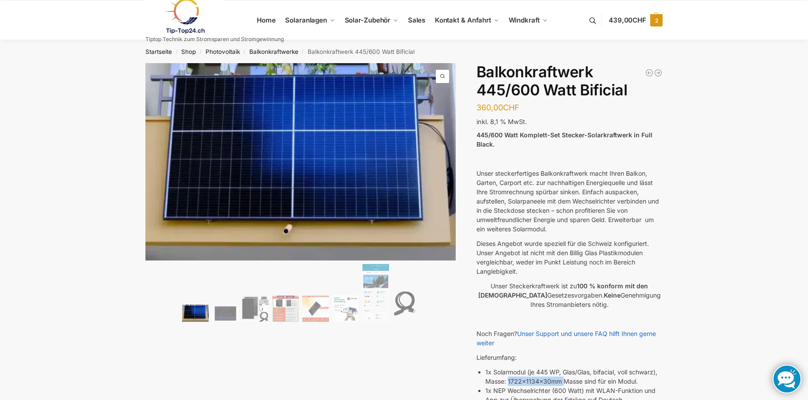
click at [631, 21] on span "439,00 CHF" at bounding box center [628, 20] width 38 height 8
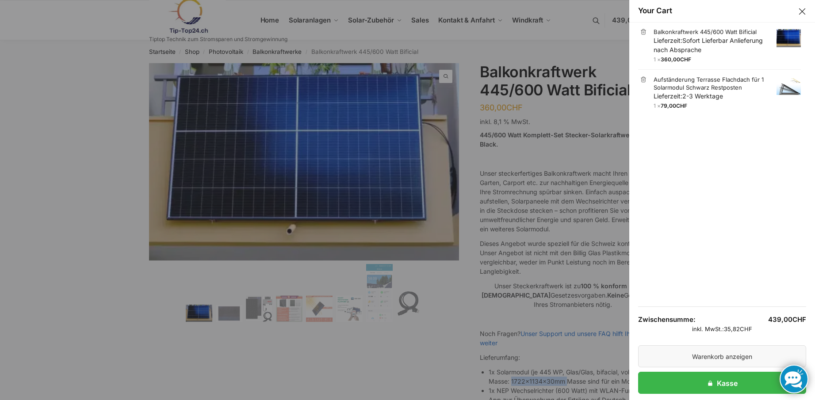
click at [691, 360] on link "Warenkorb anzeigen" at bounding box center [722, 357] width 168 height 22
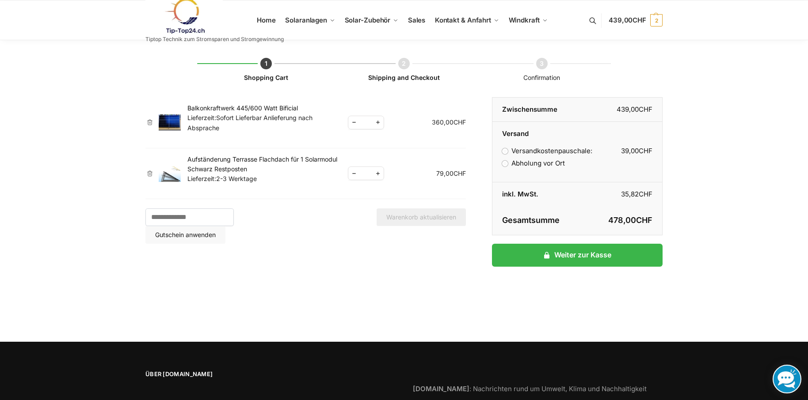
click at [712, 169] on div "Startseite / Warenkorb [GEOGRAPHIC_DATA] Shopping Cart Shipping and Checkout Co…" at bounding box center [404, 180] width 808 height 281
click at [351, 18] on span "Solar-Zubehör" at bounding box center [368, 20] width 46 height 8
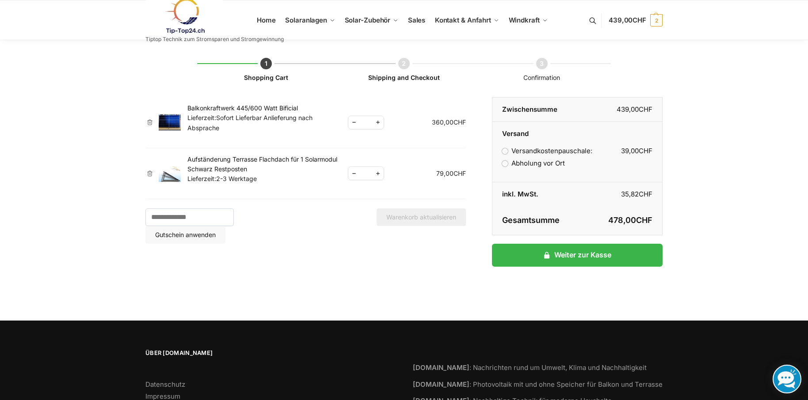
click at [222, 117] on span "Sofort Lieferbar Anlieferung nach Absprache" at bounding box center [249, 122] width 125 height 17
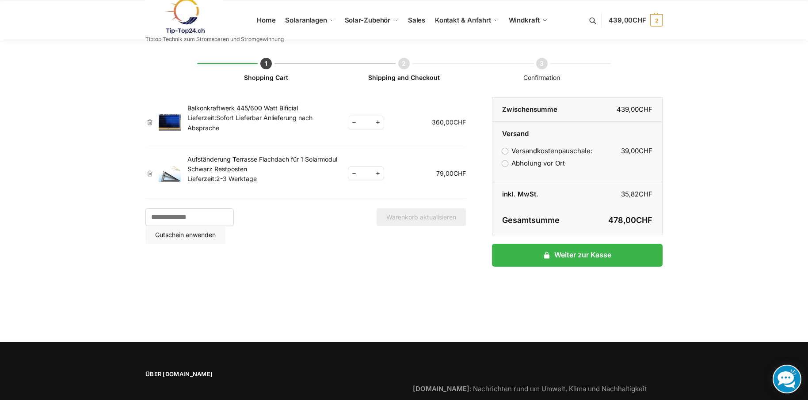
click at [170, 126] on img at bounding box center [170, 122] width 22 height 17
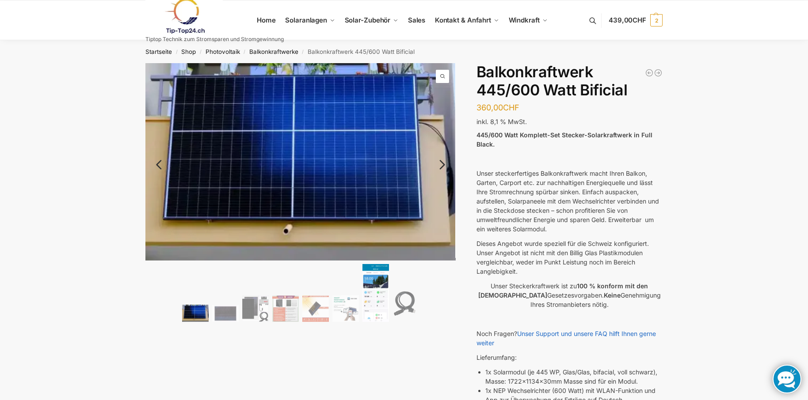
click at [371, 310] on img at bounding box center [375, 292] width 27 height 57
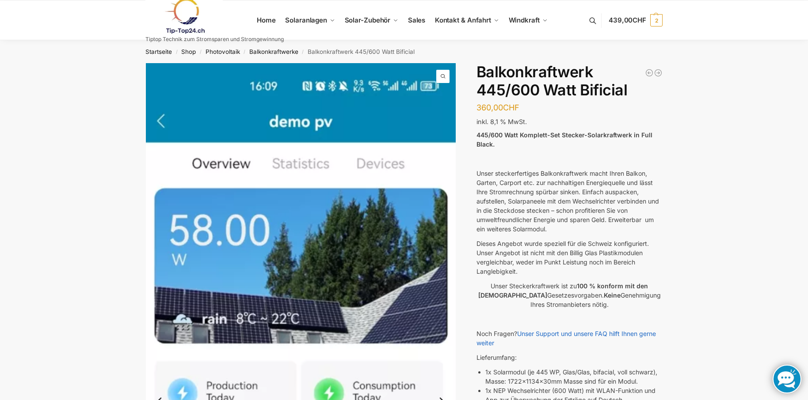
click at [300, 161] on img at bounding box center [301, 400] width 310 height 674
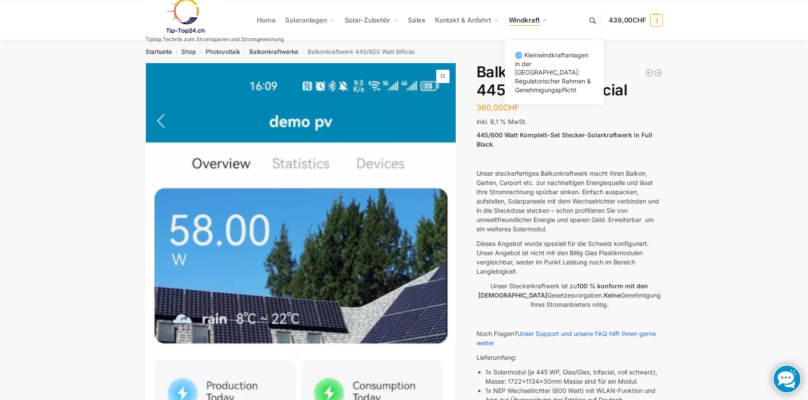
click at [524, 23] on span "Windkraft" at bounding box center [524, 20] width 31 height 8
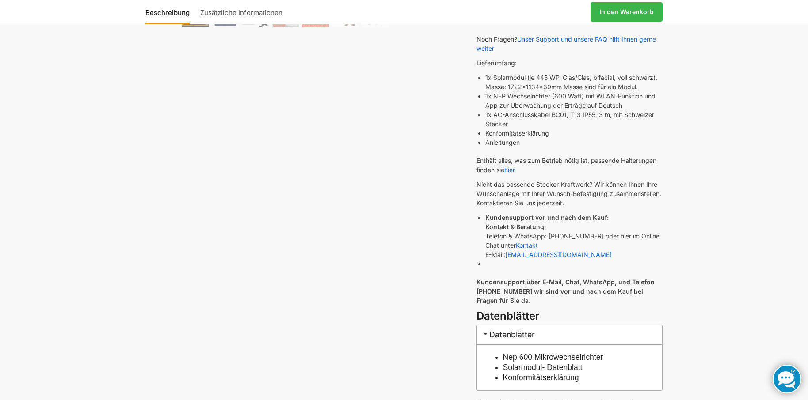
scroll to position [368, 0]
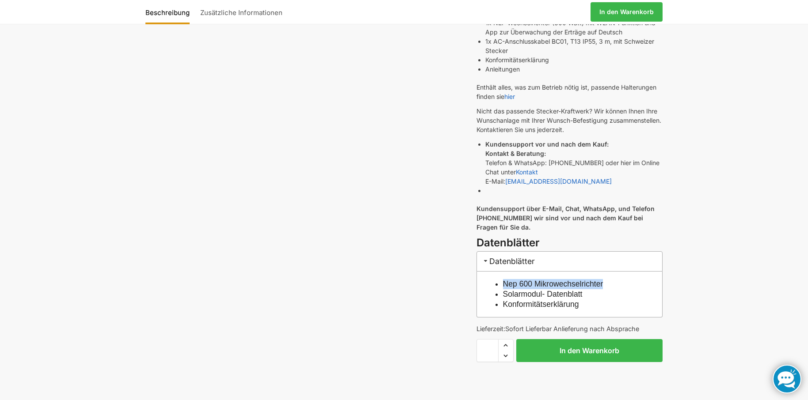
drag, startPoint x: 503, startPoint y: 286, endPoint x: 617, endPoint y: 279, distance: 114.2
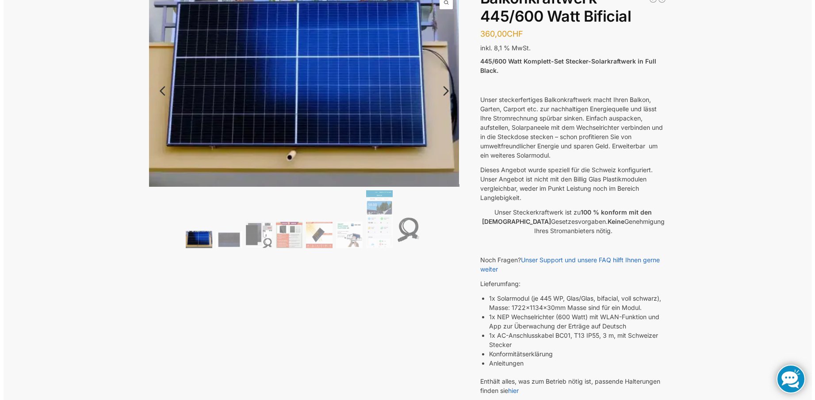
scroll to position [0, 0]
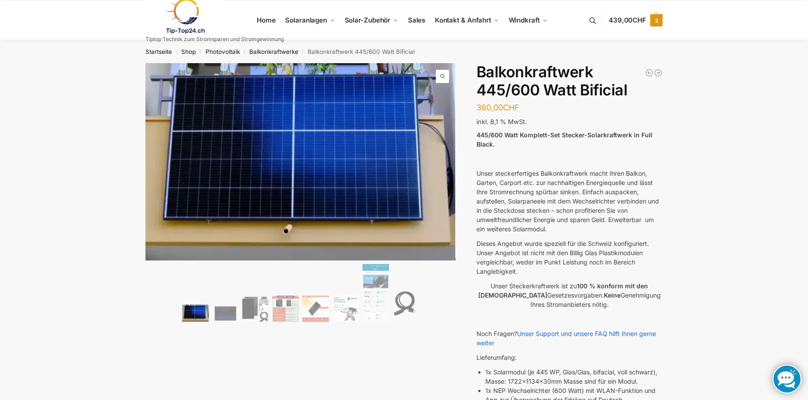
click at [623, 22] on span "439,00 CHF" at bounding box center [628, 20] width 38 height 8
